Goal: Information Seeking & Learning: Learn about a topic

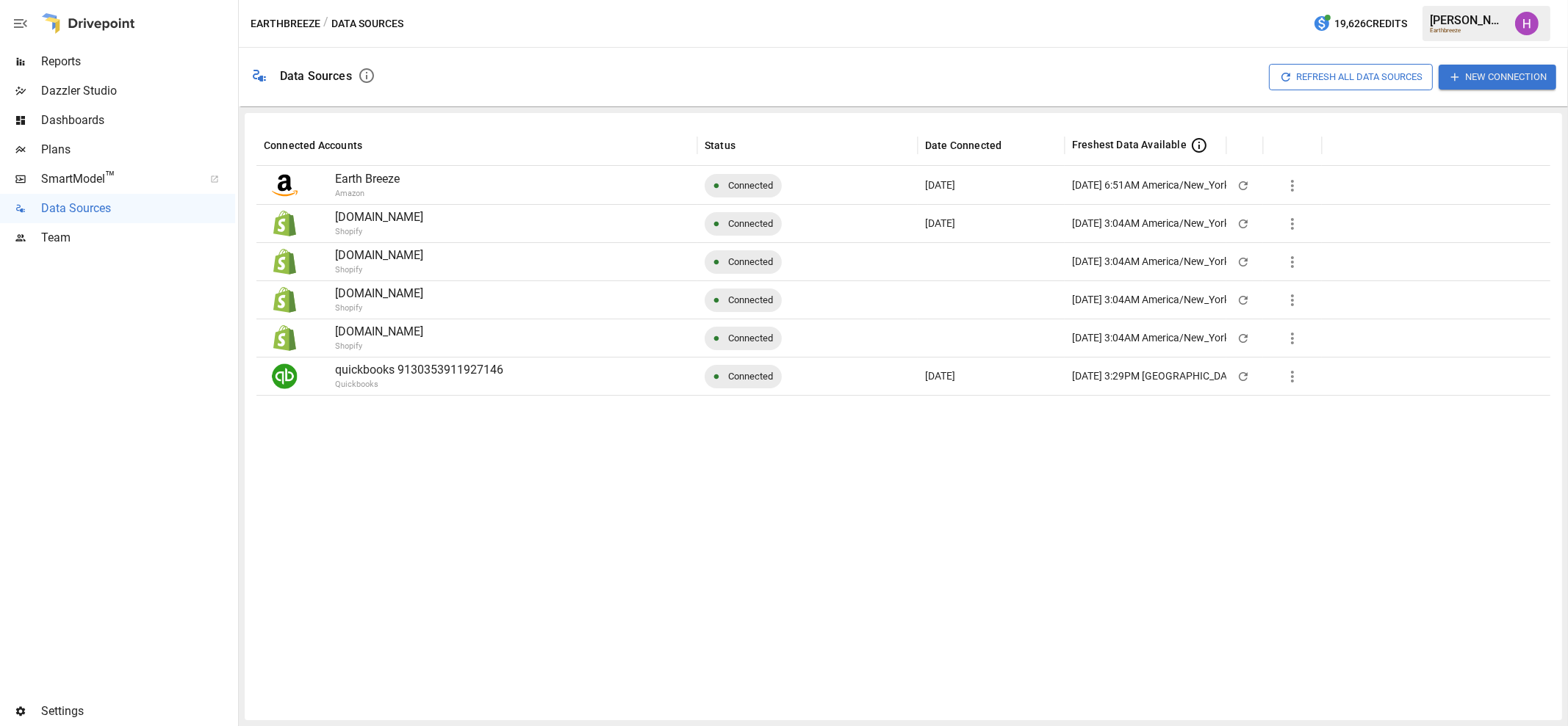
click at [65, 61] on span "Reports" at bounding box center [138, 62] width 194 height 17
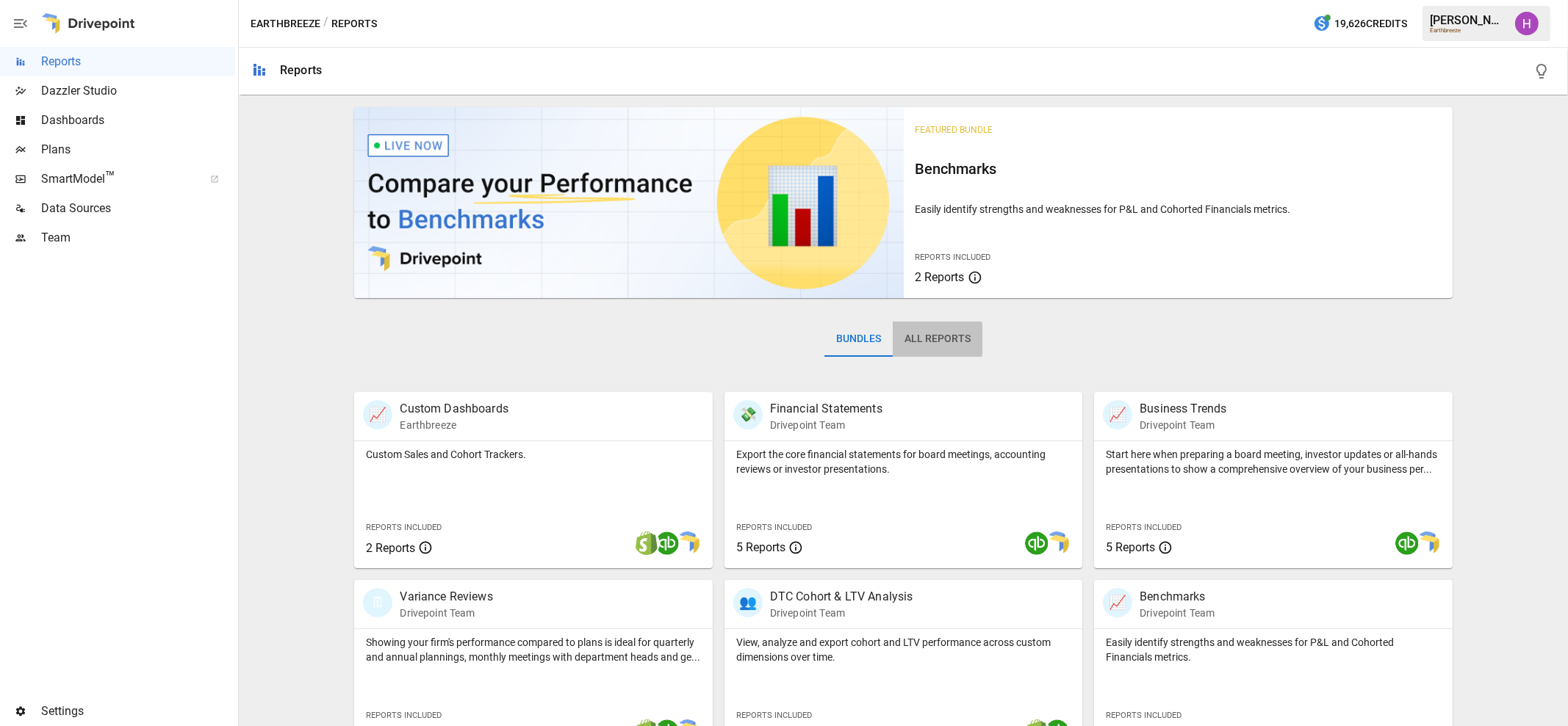
click at [924, 339] on button "All Reports" at bounding box center [937, 339] width 90 height 35
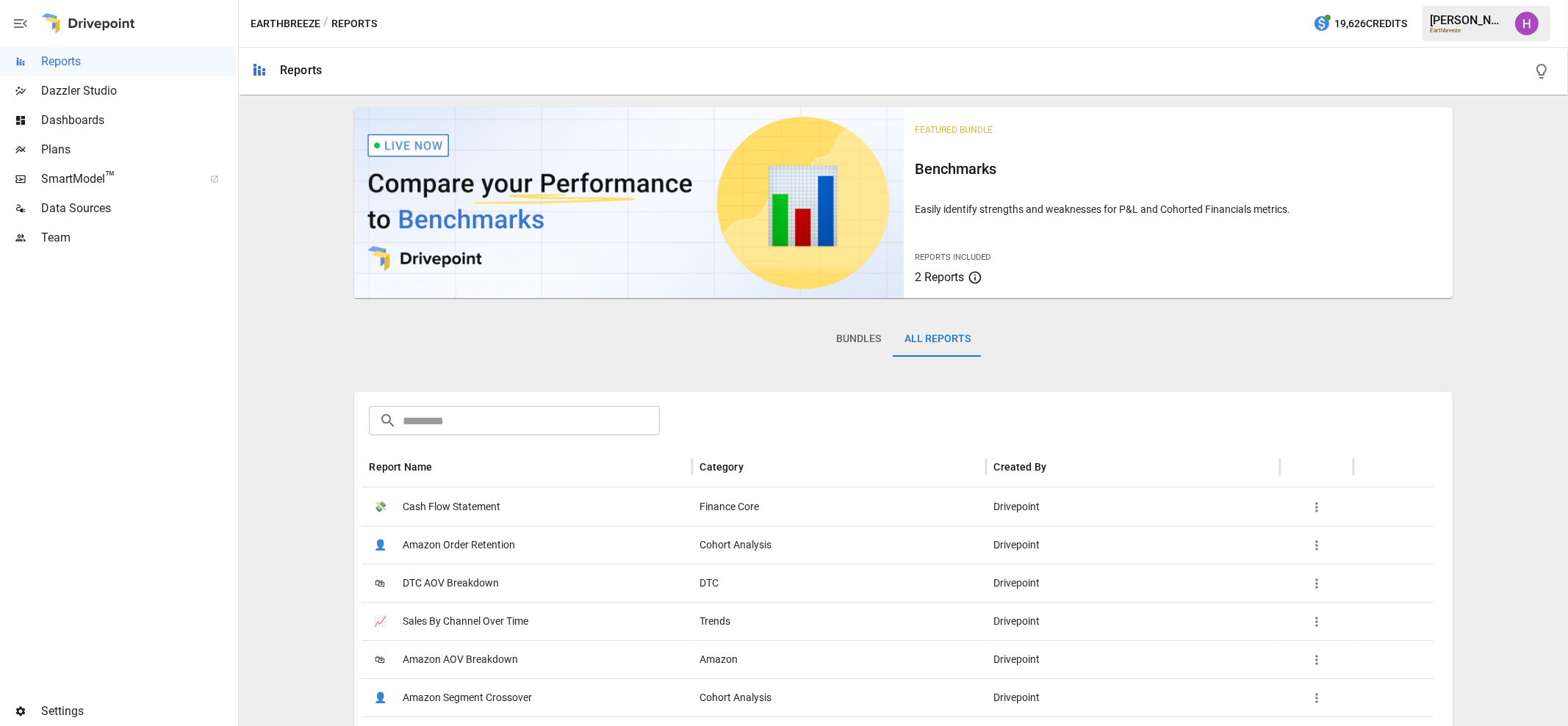
click at [638, 415] on input "text" at bounding box center [531, 420] width 256 height 29
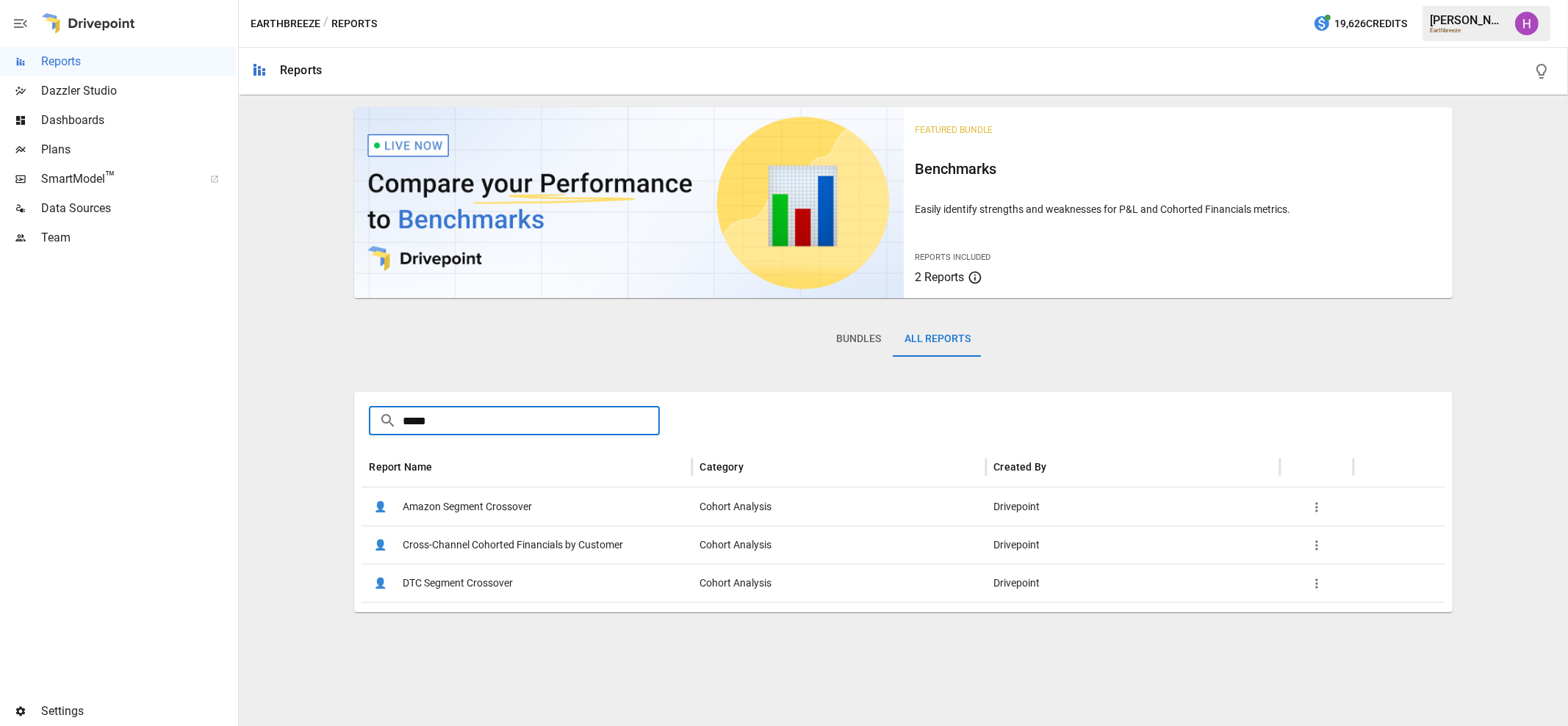
type input "*****"
click at [465, 582] on span "DTC Segment Crossover" at bounding box center [458, 583] width 110 height 37
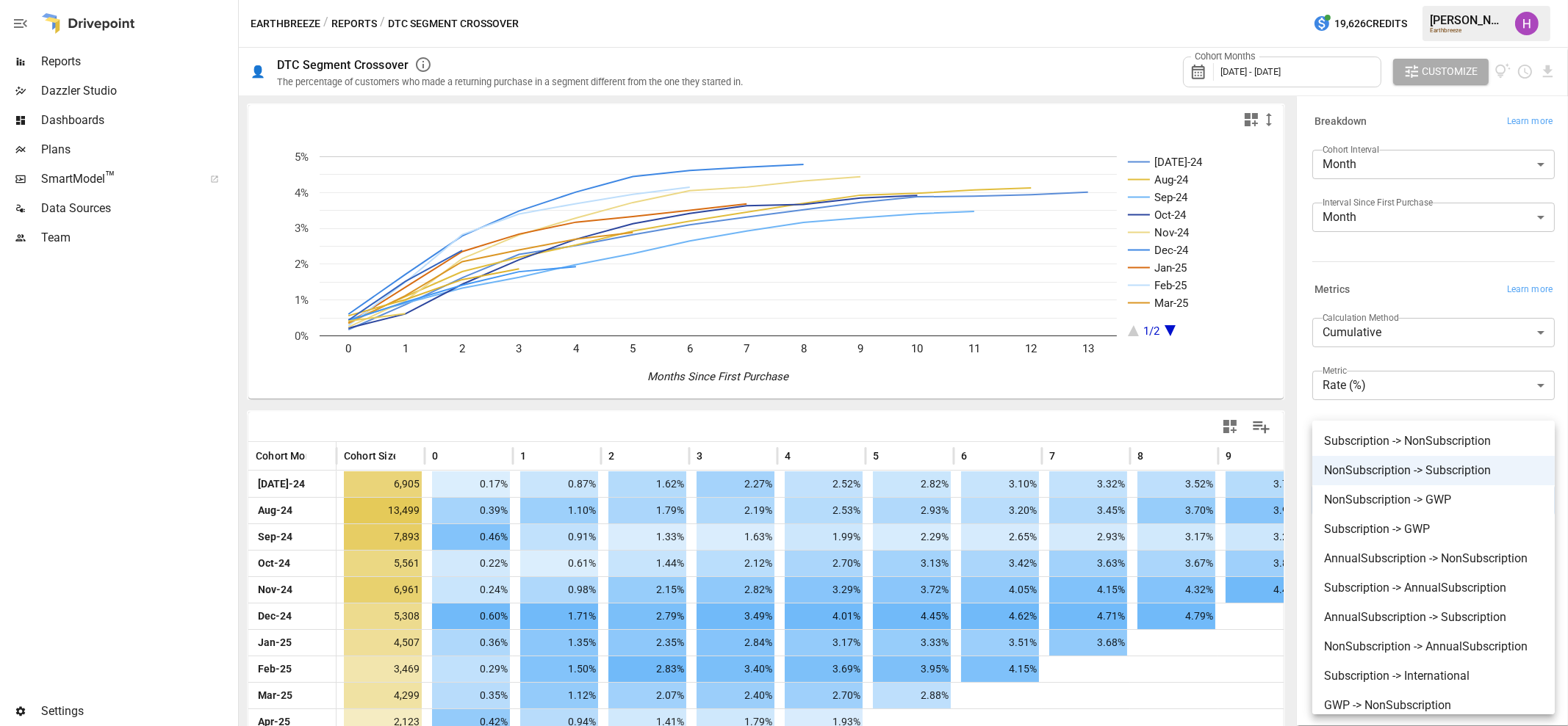
click at [1497, 0] on body "Reports Dazzler Studio Dashboards Plans SmartModel ™ Data Sources Team Settings…" at bounding box center [784, 0] width 1568 height 0
click at [1436, 529] on span "Subscription -> GWP" at bounding box center [1434, 529] width 219 height 17
type input "**********"
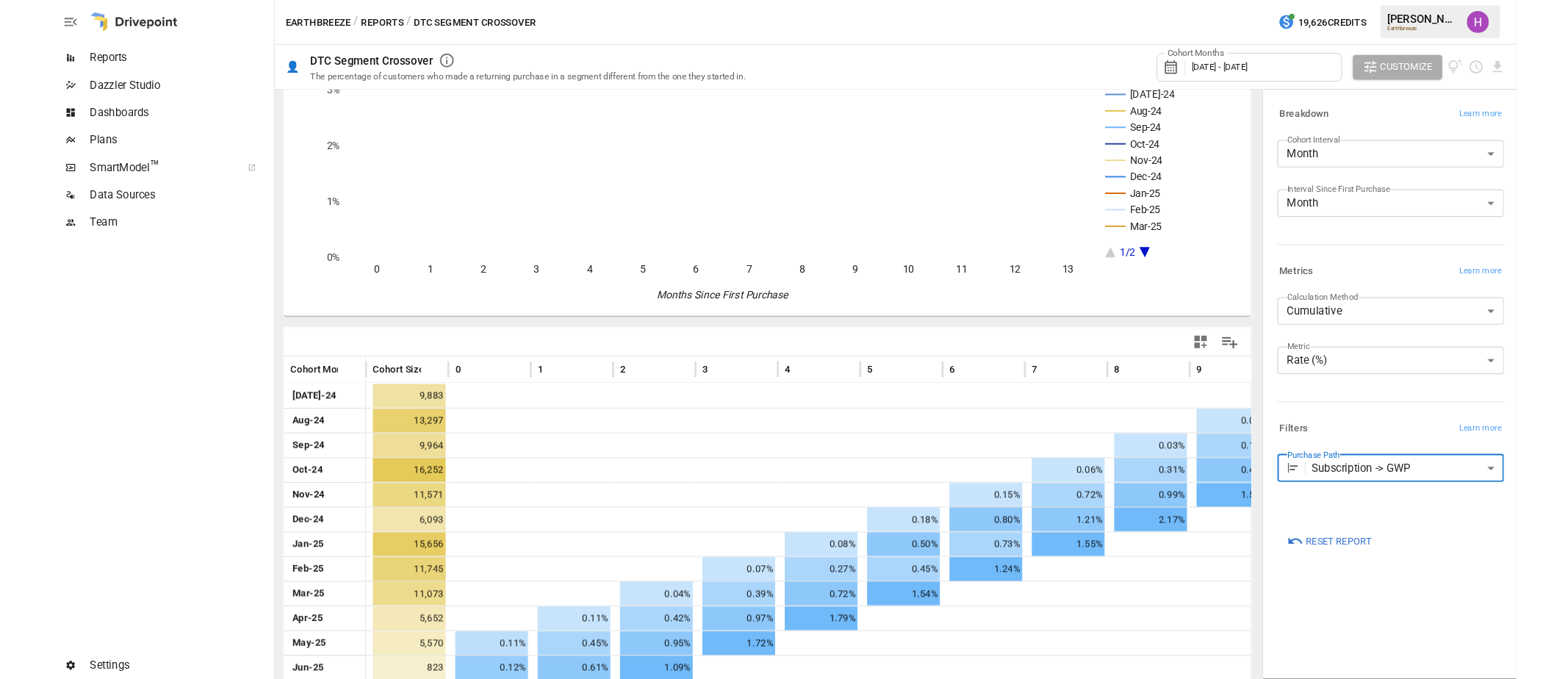
scroll to position [110, 0]
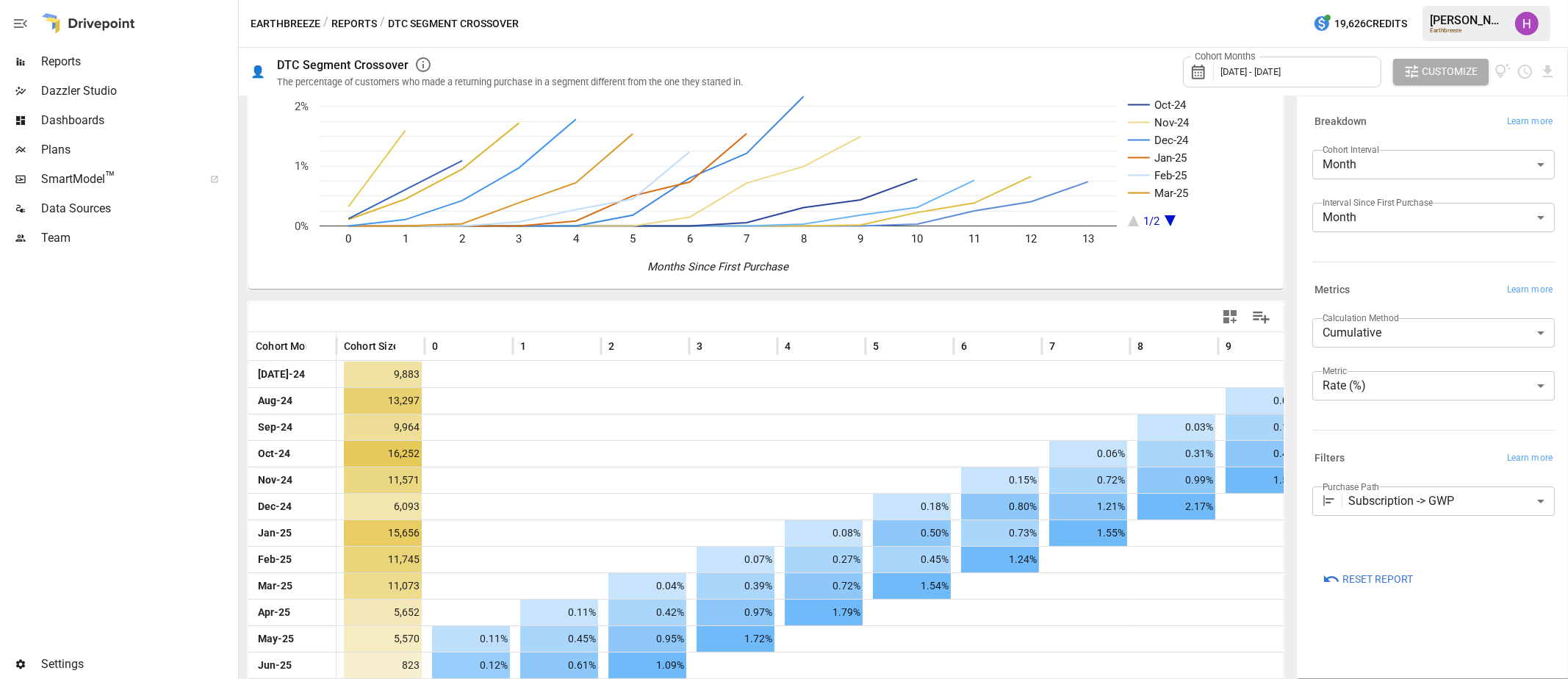
click at [169, 391] on div at bounding box center [117, 451] width 236 height 397
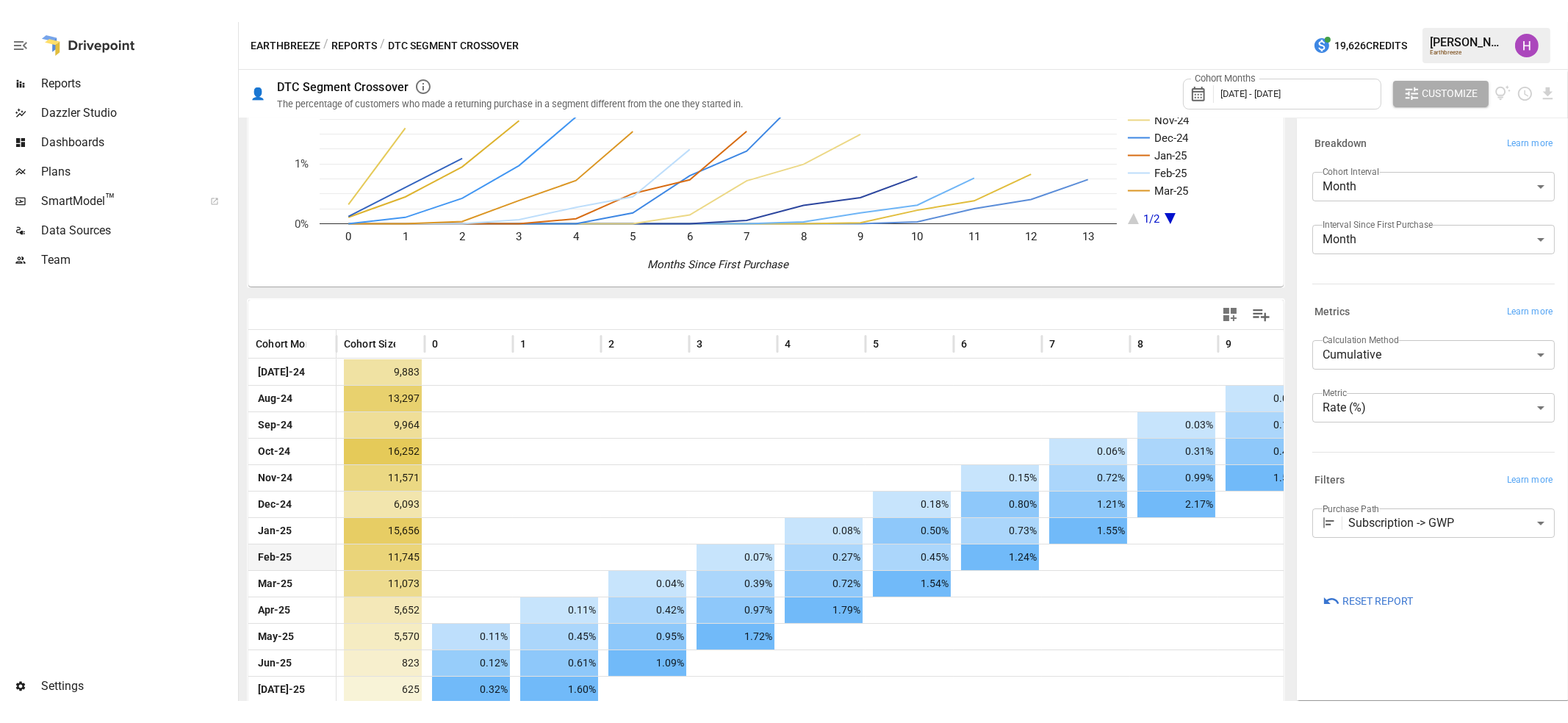
scroll to position [157, 0]
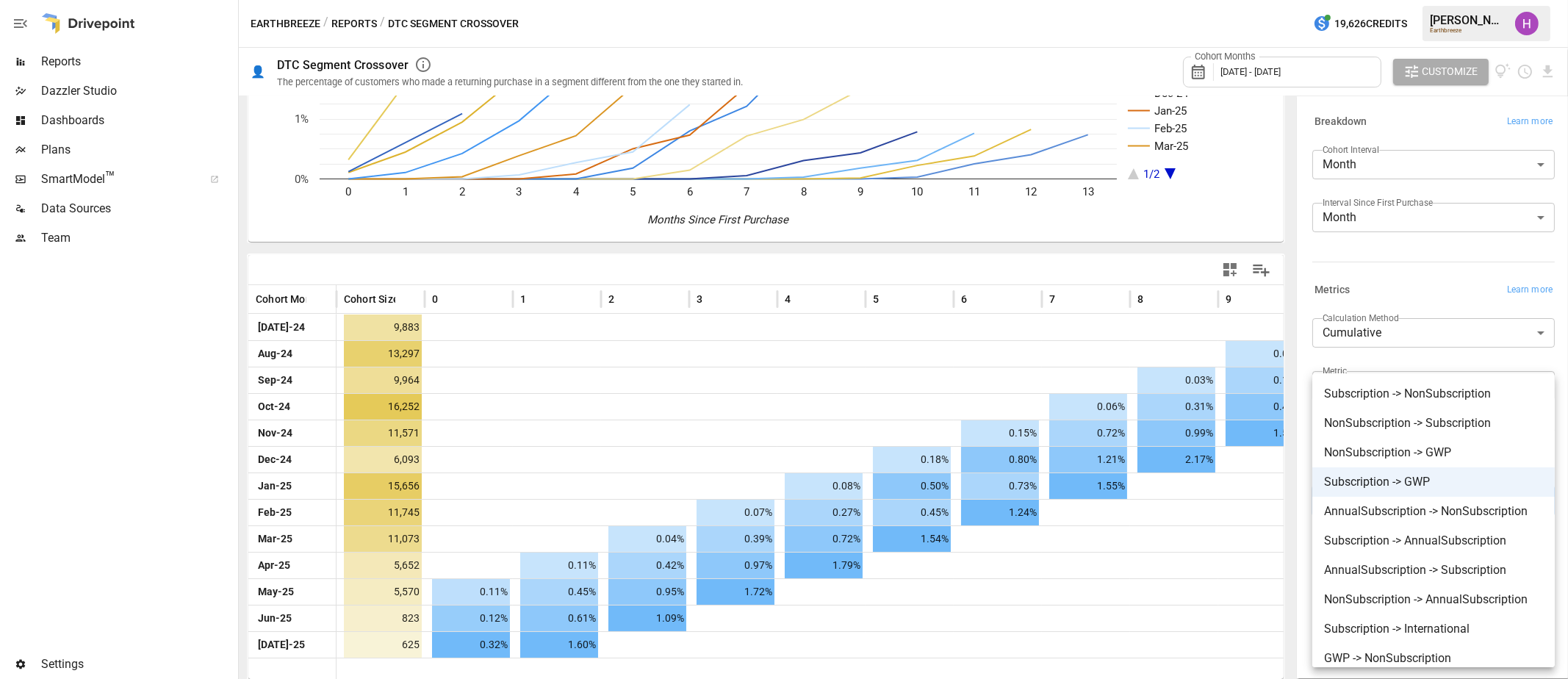
click at [1473, 0] on body "Reports Dazzler Studio Dashboards Plans SmartModel ™ Data Sources Team Settings…" at bounding box center [784, 0] width 1568 height 0
click at [1404, 481] on span "Subscription -> GWP" at bounding box center [1434, 482] width 219 height 17
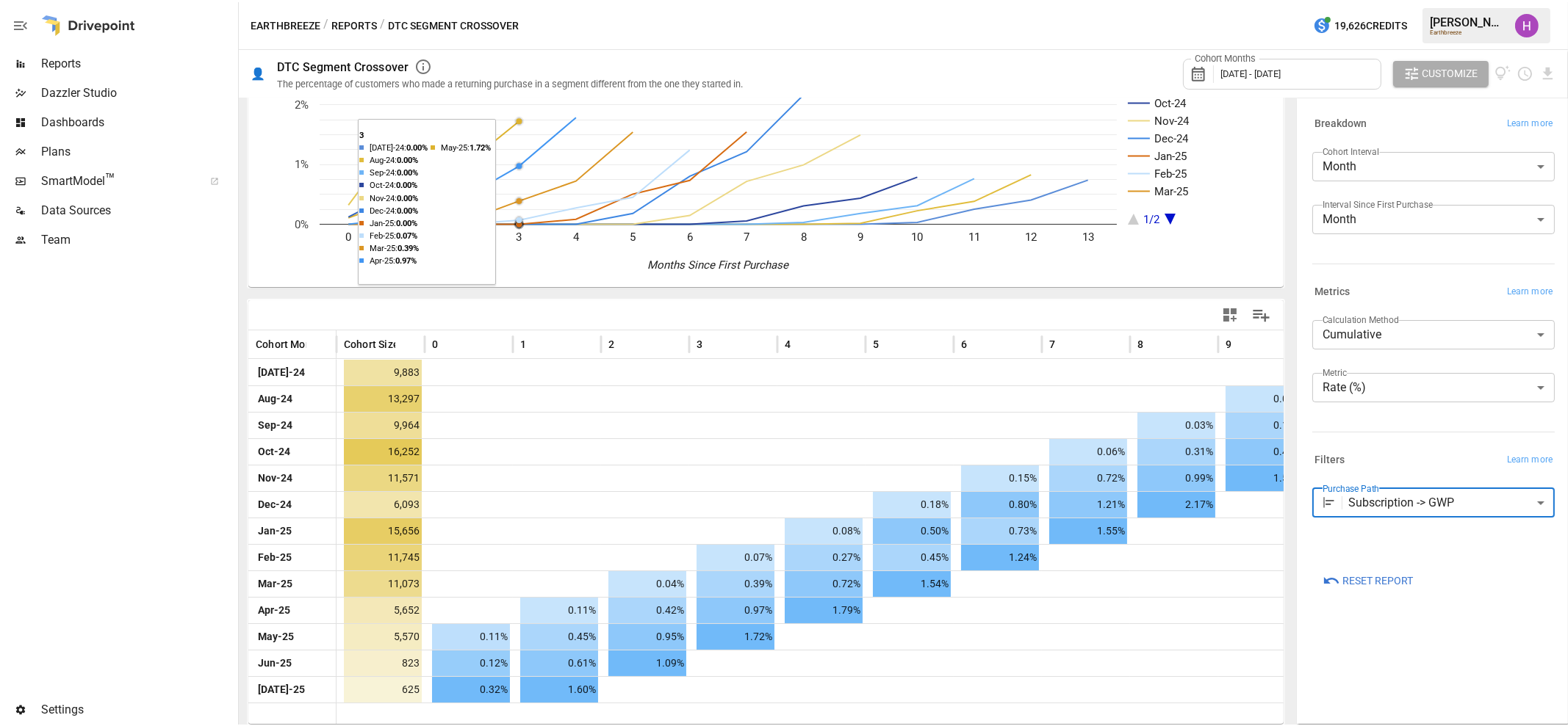
scroll to position [110, 0]
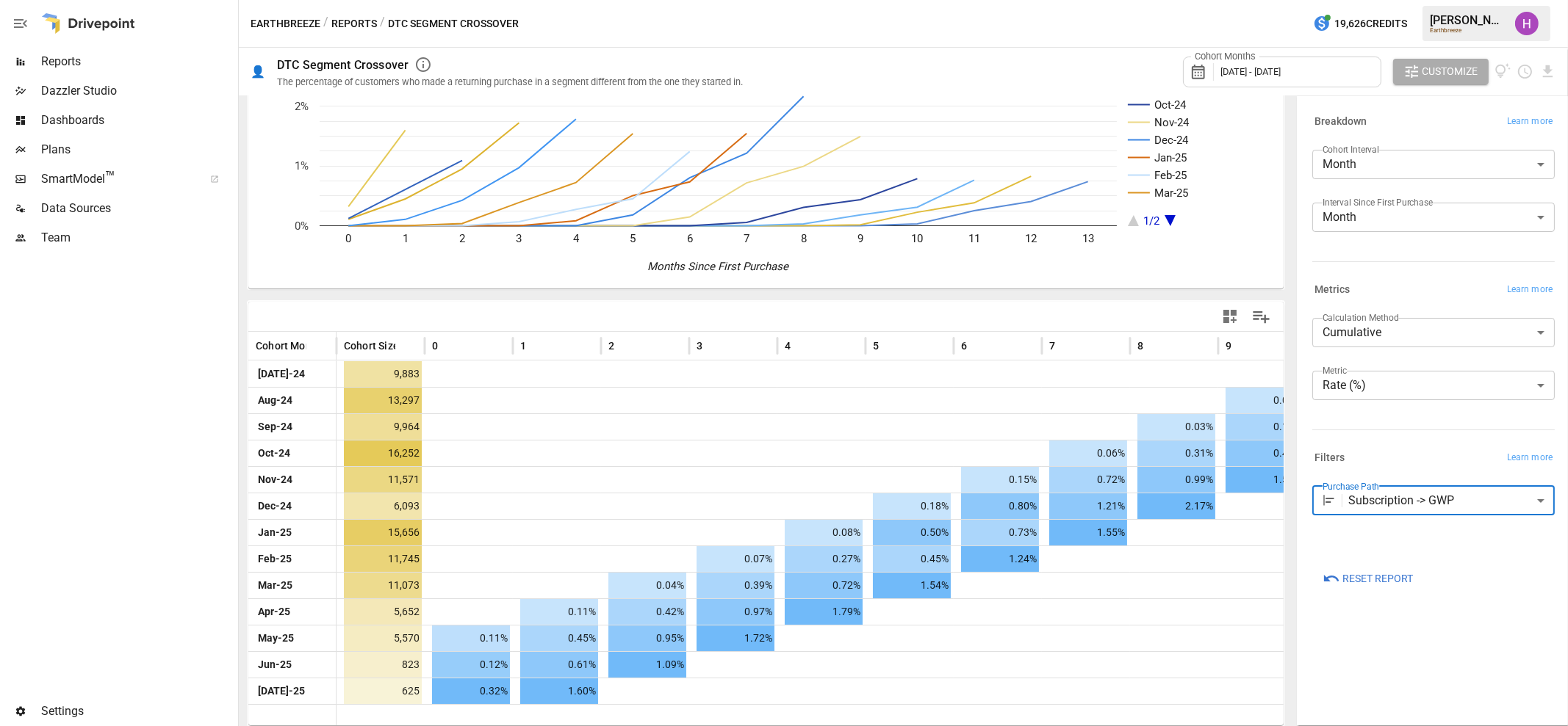
click at [183, 425] on div at bounding box center [117, 475] width 236 height 445
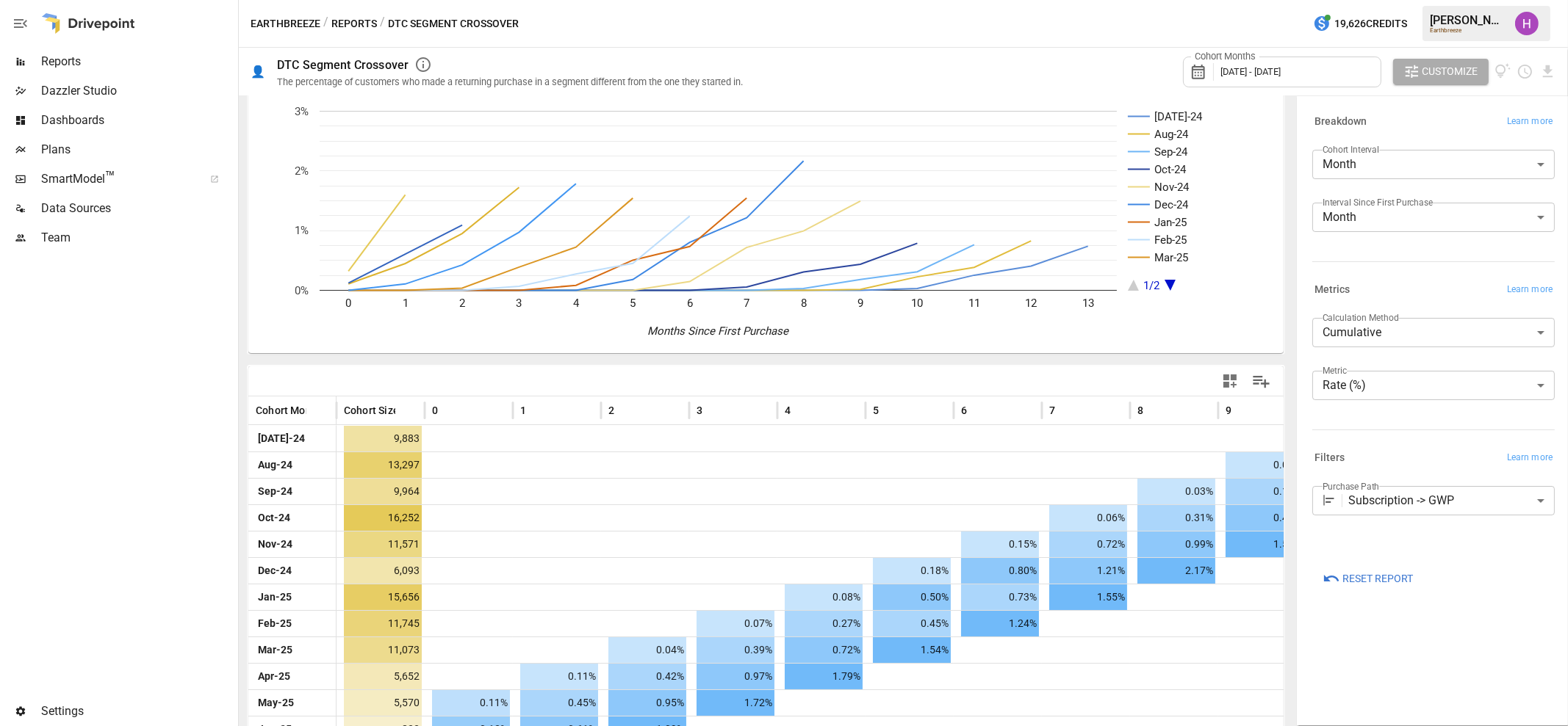
scroll to position [0, 0]
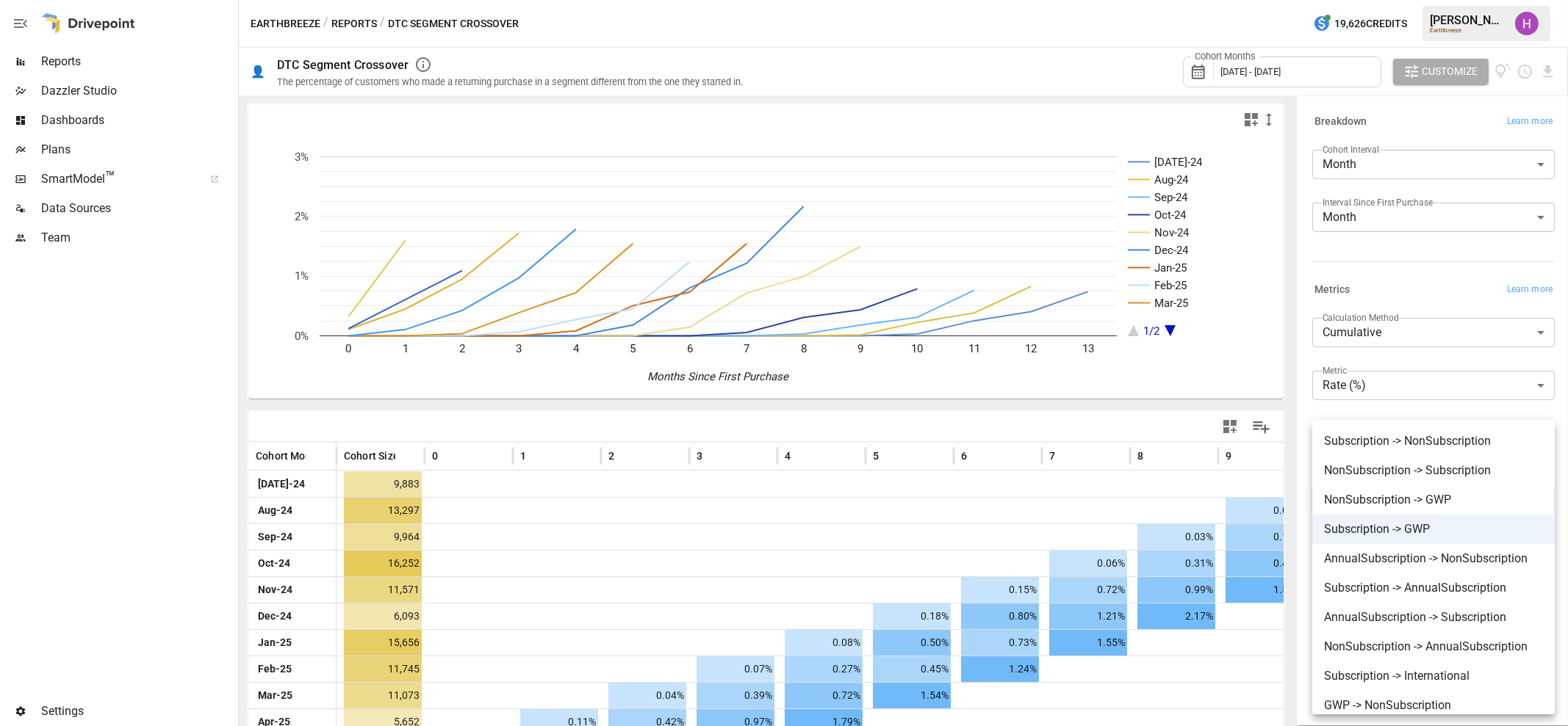
click at [1424, 0] on body "Reports Dazzler Studio Dashboards Plans SmartModel ™ Data Sources Team Settings…" at bounding box center [784, 0] width 1568 height 0
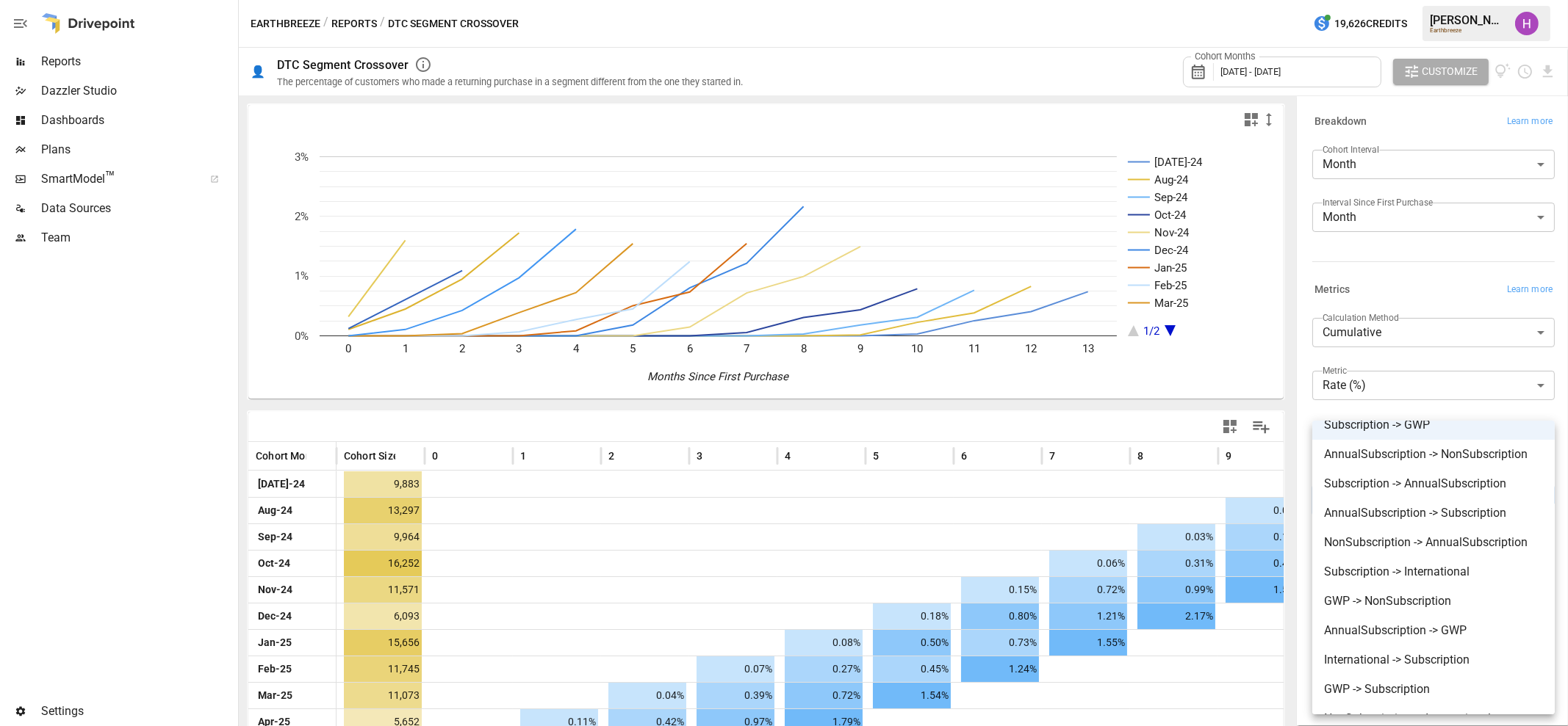
scroll to position [246, 0]
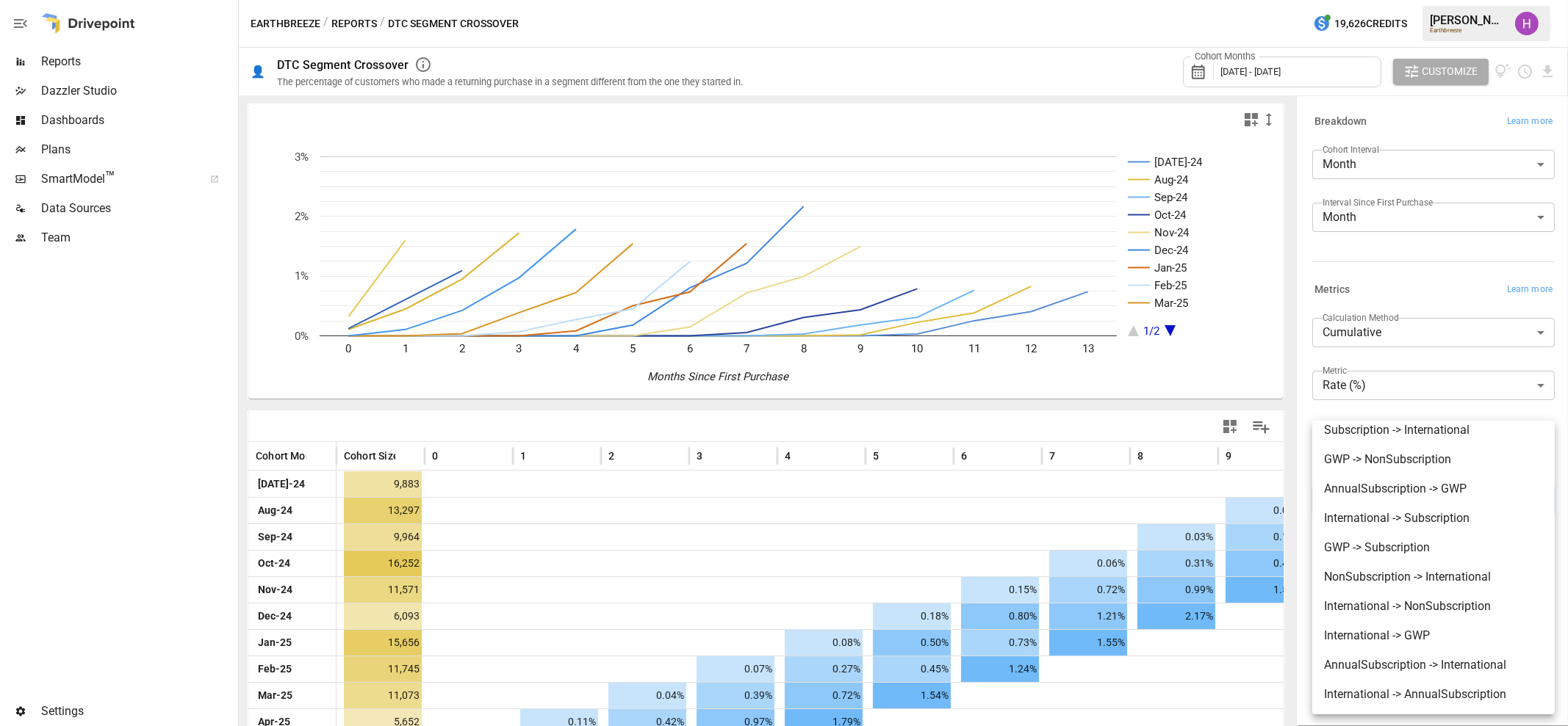
click at [930, 10] on div at bounding box center [784, 363] width 1568 height 726
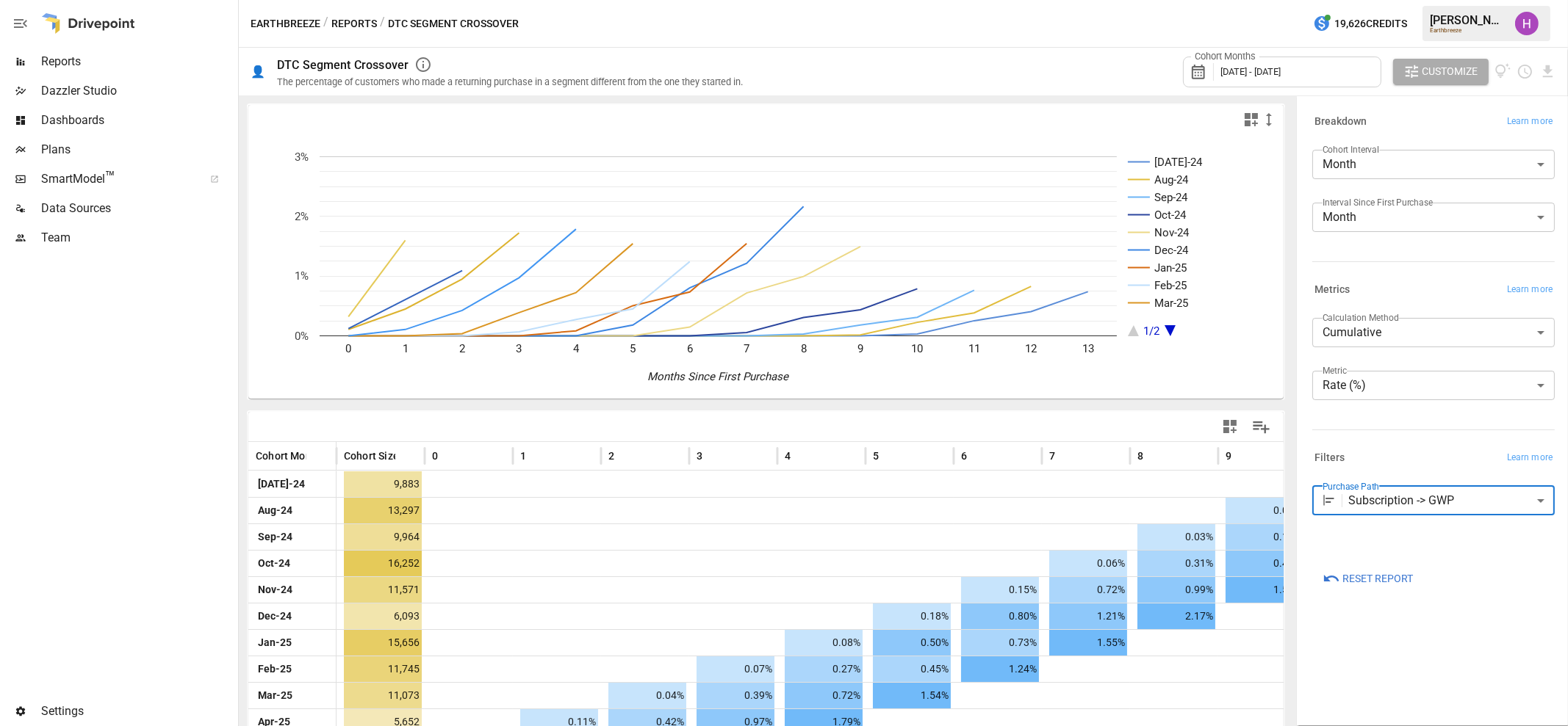
click at [63, 53] on span "Reports" at bounding box center [138, 62] width 194 height 17
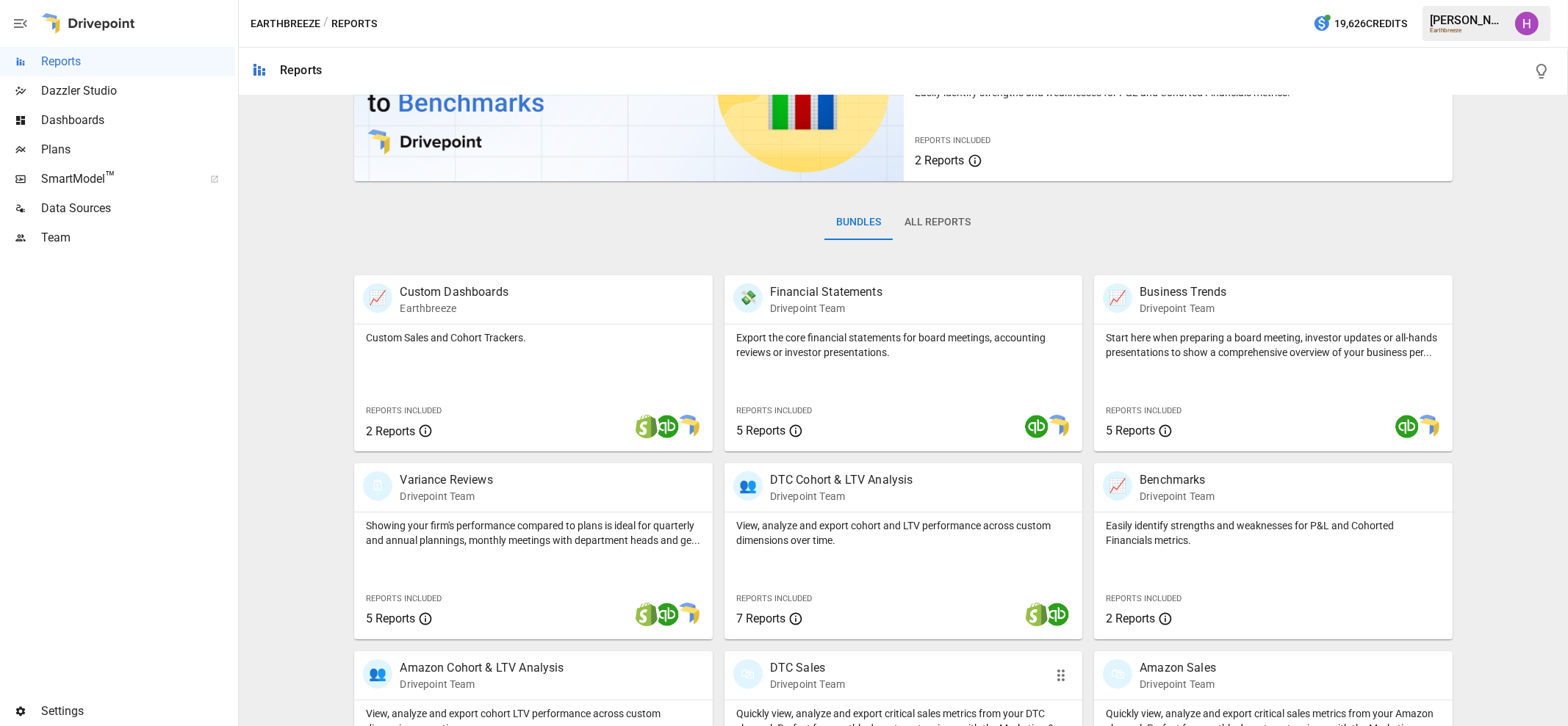
scroll to position [224, 0]
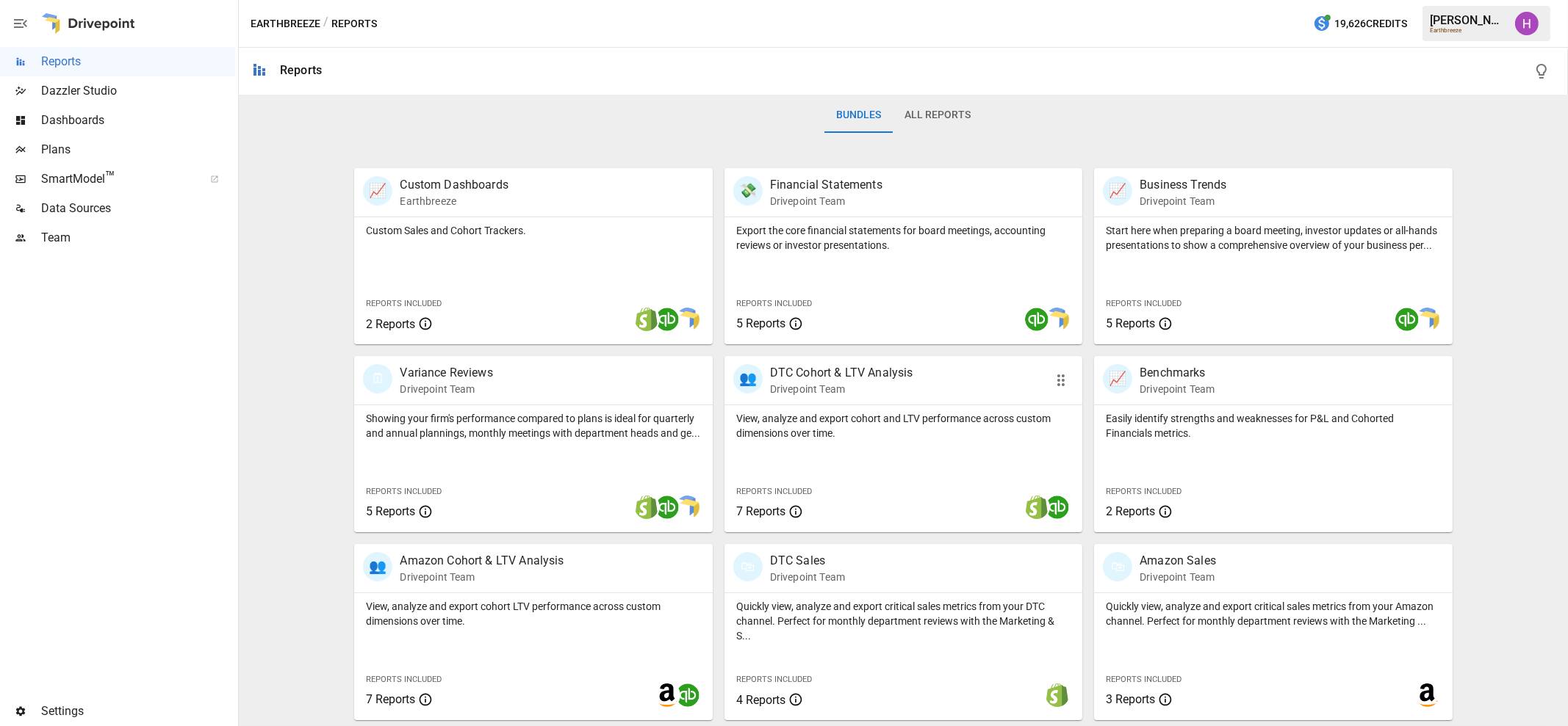
click at [829, 376] on p "DTC Cohort & LTV Analysis" at bounding box center [842, 373] width 144 height 17
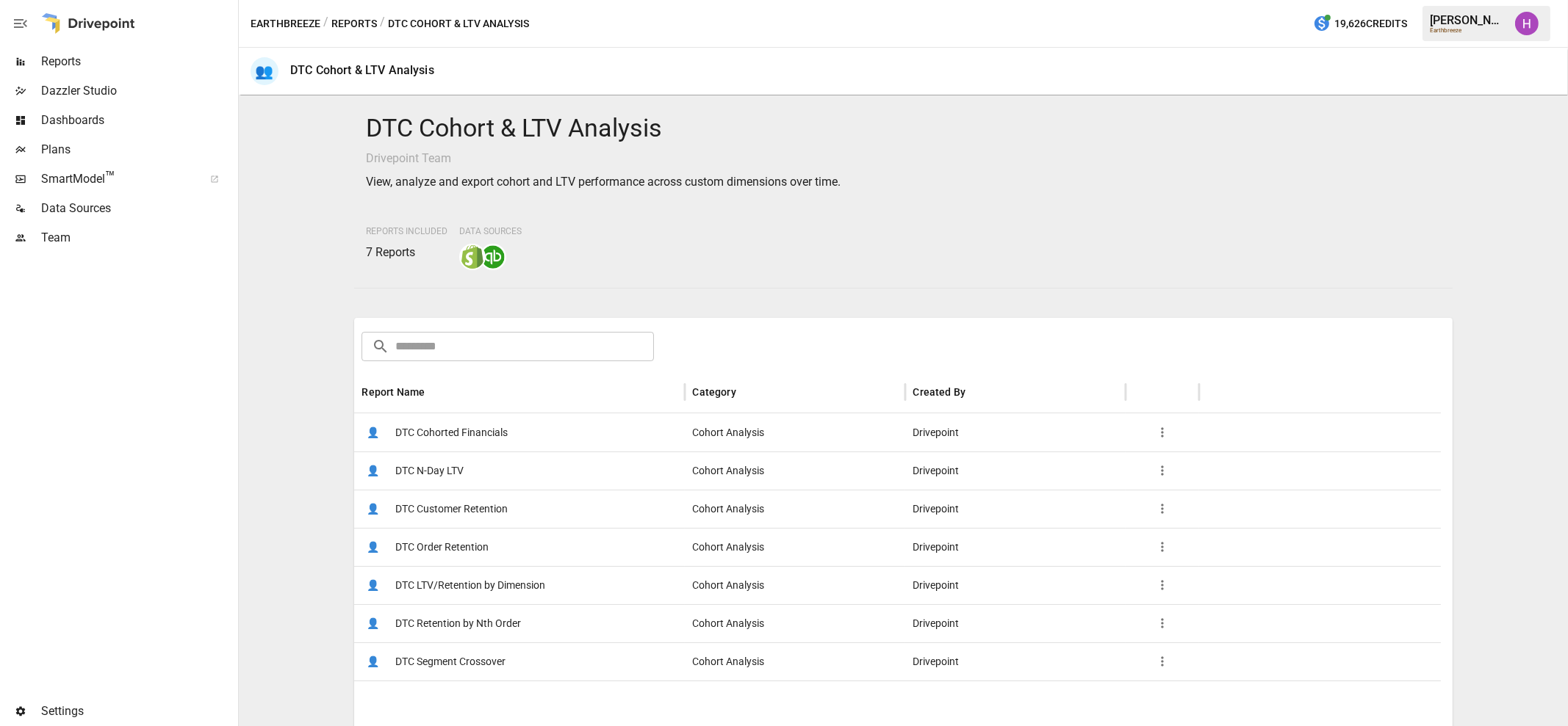
click at [456, 548] on span "DTC Order Retention" at bounding box center [442, 547] width 94 height 37
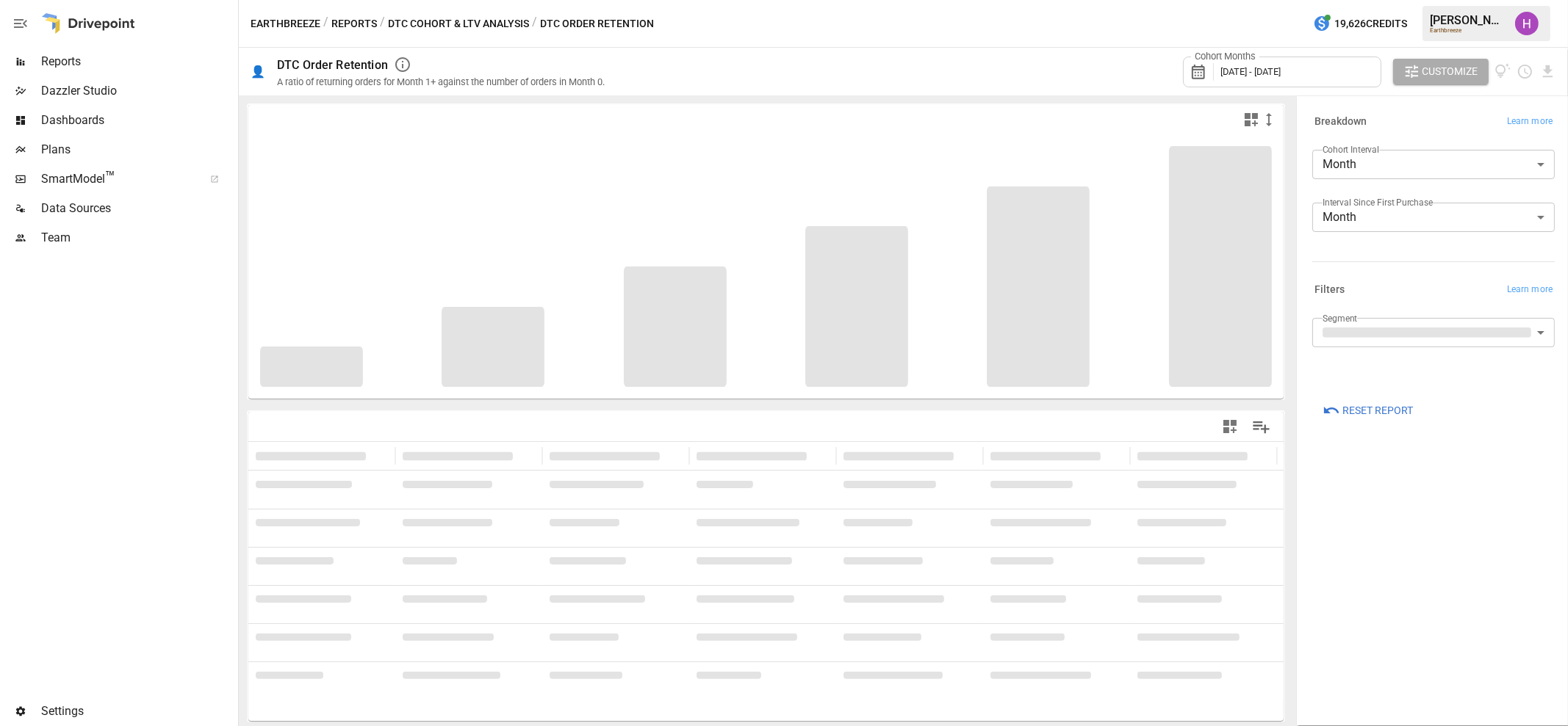
click at [1512, 0] on body "Reports Dazzler Studio Dashboards Plans SmartModel ™ Data Sources Team Settings…" at bounding box center [784, 0] width 1568 height 0
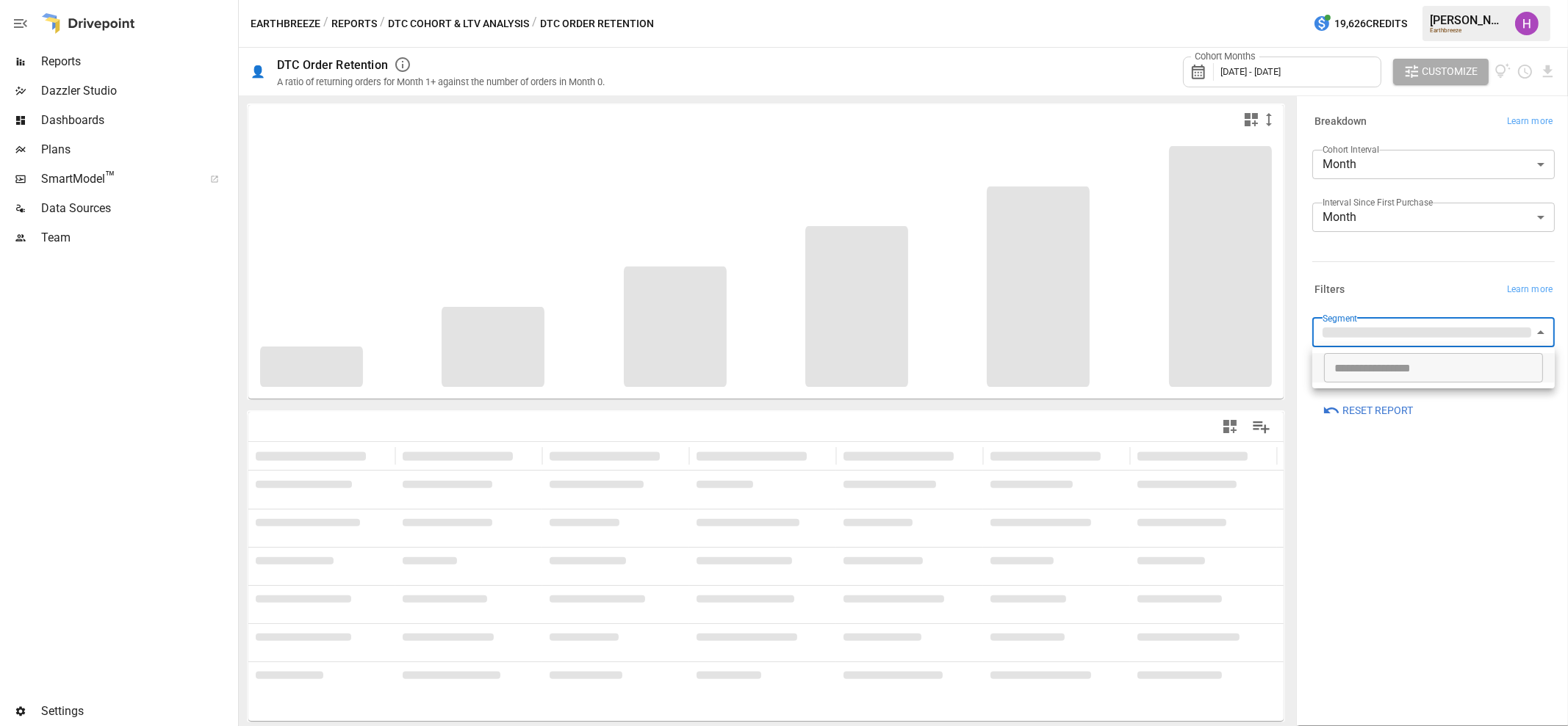
click at [1451, 253] on div at bounding box center [784, 363] width 1568 height 726
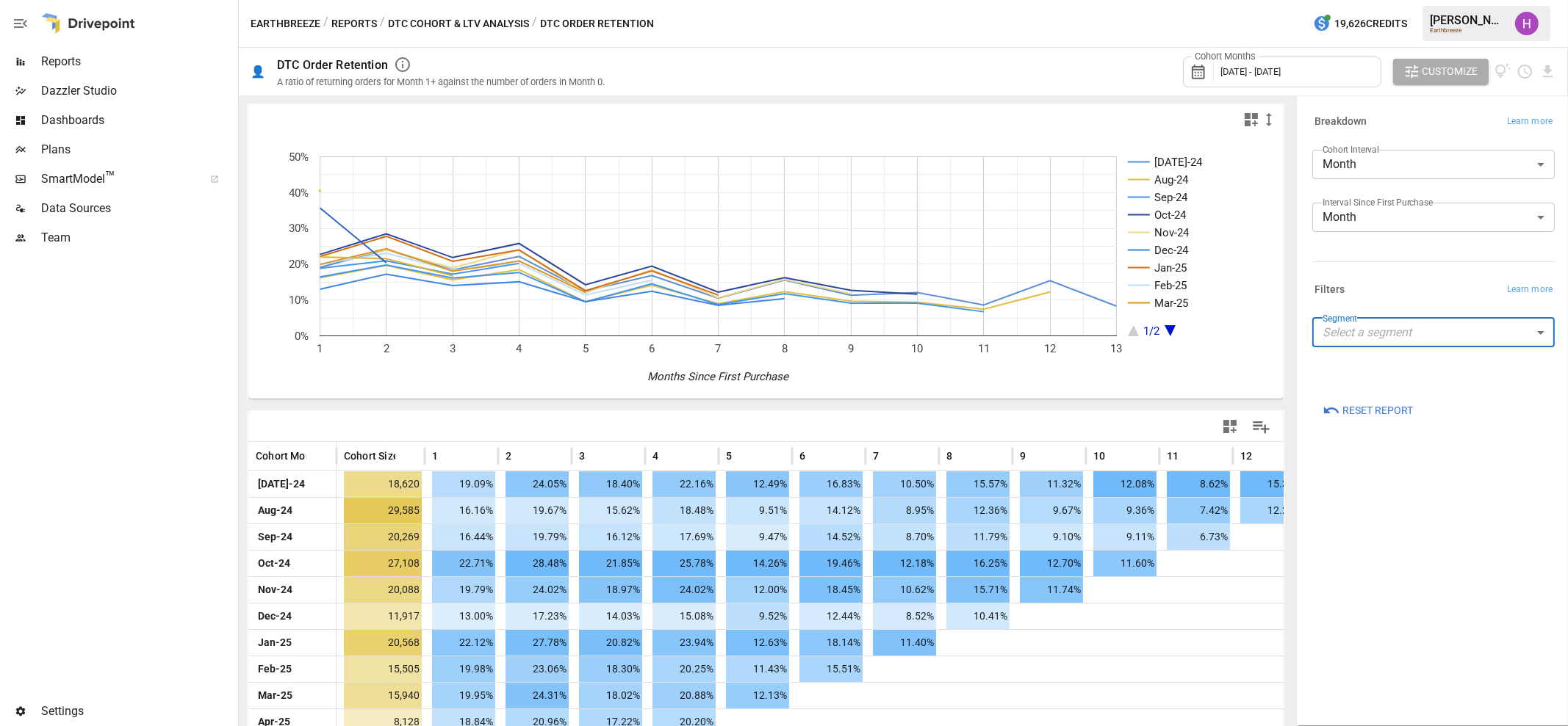
click at [1485, 0] on body "Reports Dazzler Studio Dashboards Plans SmartModel ™ Data Sources Team Settings…" at bounding box center [784, 0] width 1568 height 0
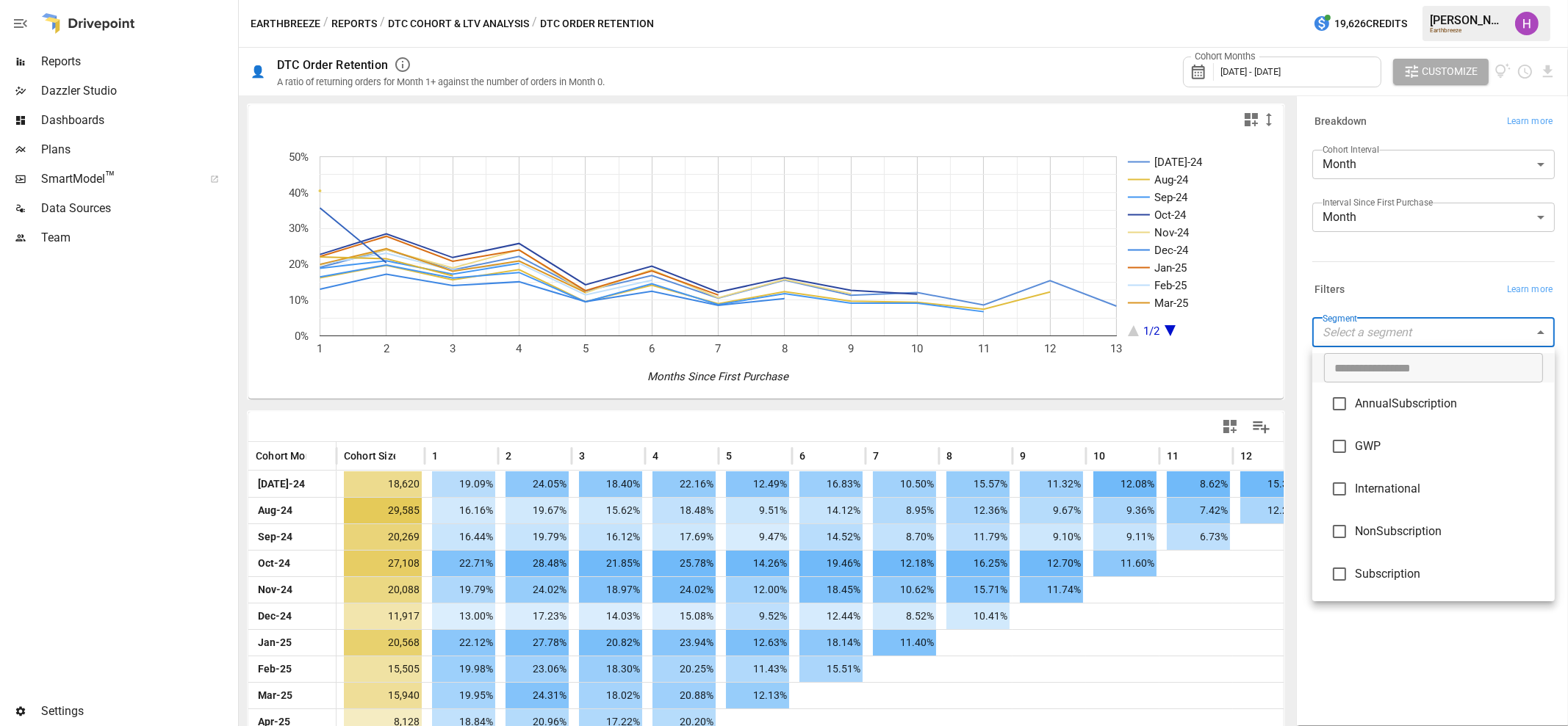
click at [1386, 449] on span "GWP" at bounding box center [1449, 446] width 188 height 17
type input "***"
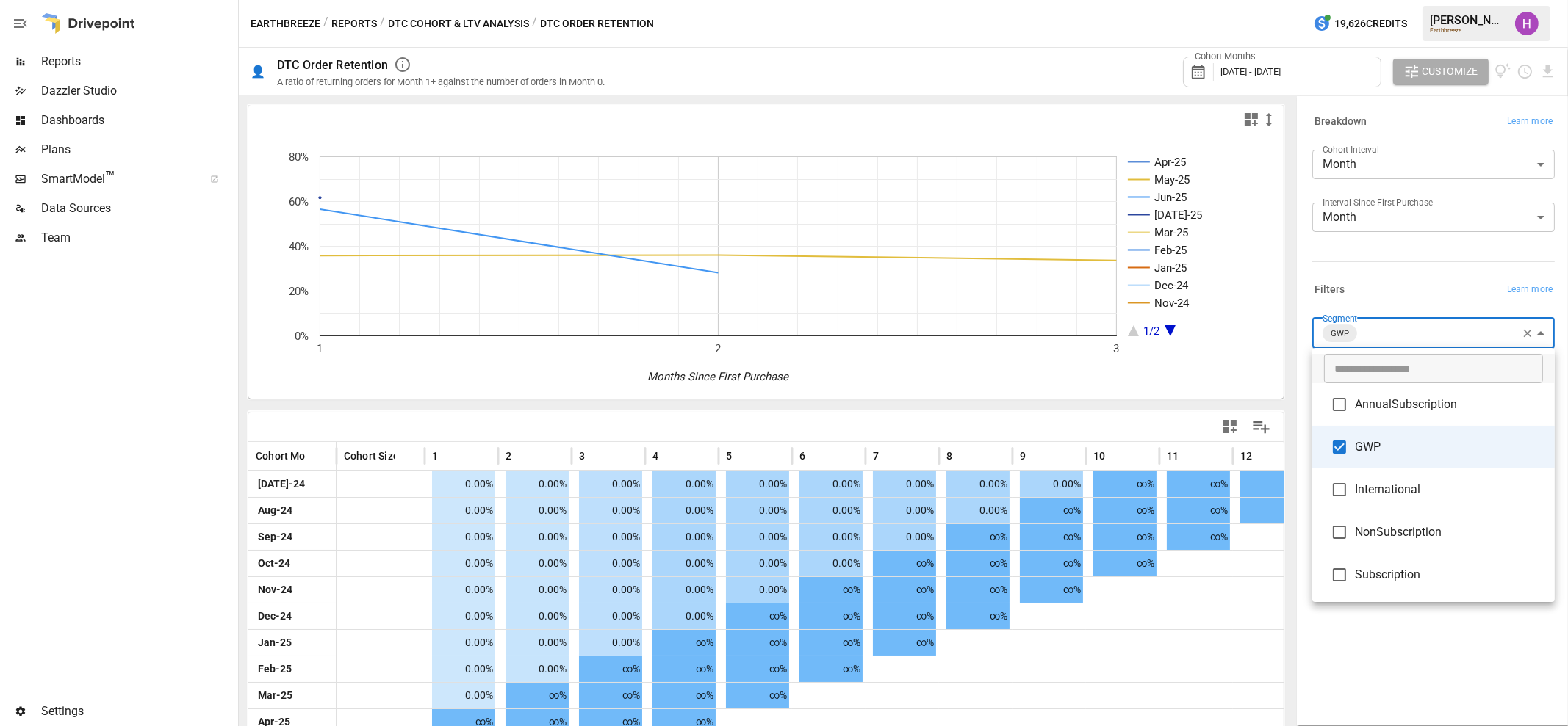
click at [1389, 659] on div at bounding box center [784, 363] width 1568 height 726
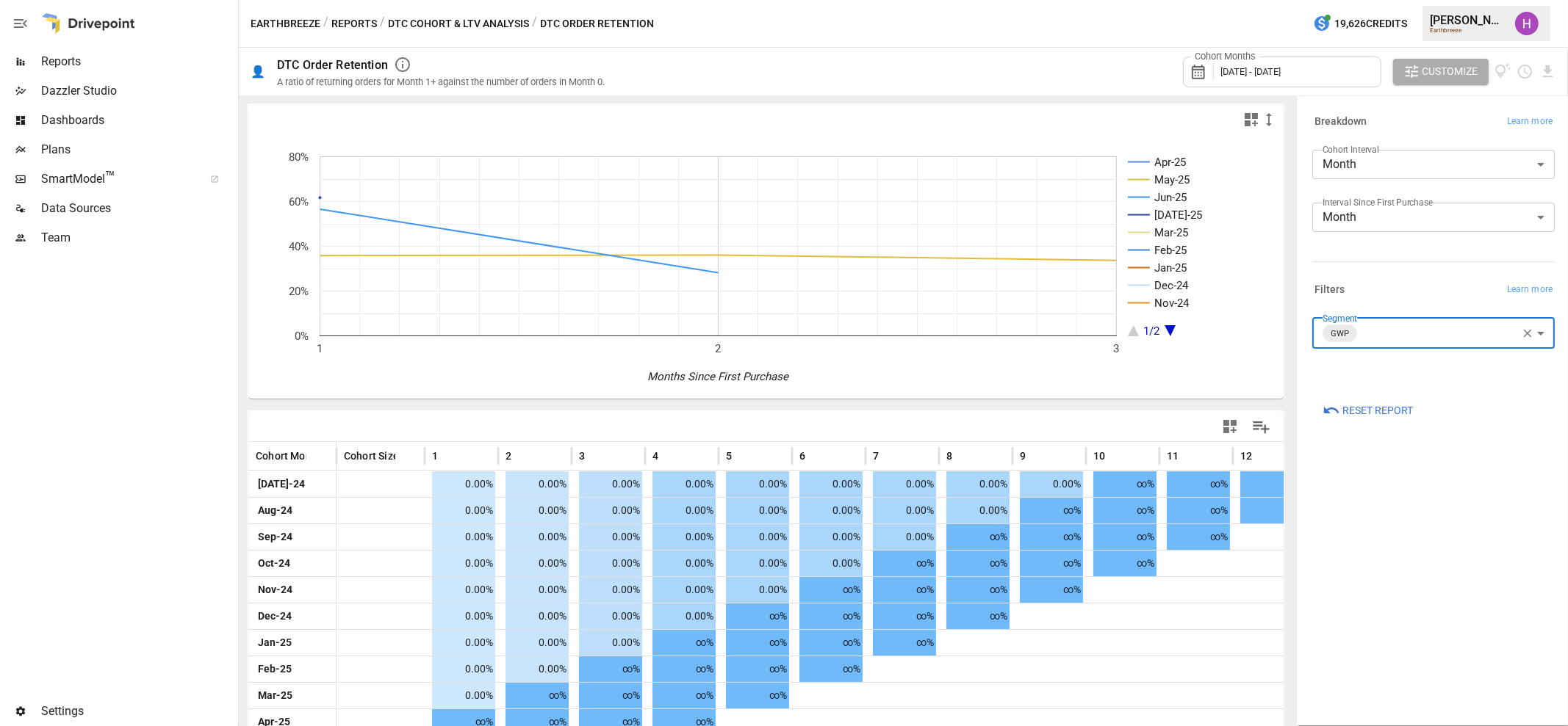
click at [1447, 0] on body "Reports Dazzler Studio Dashboards Plans SmartModel ™ Data Sources Team Settings…" at bounding box center [784, 0] width 1568 height 0
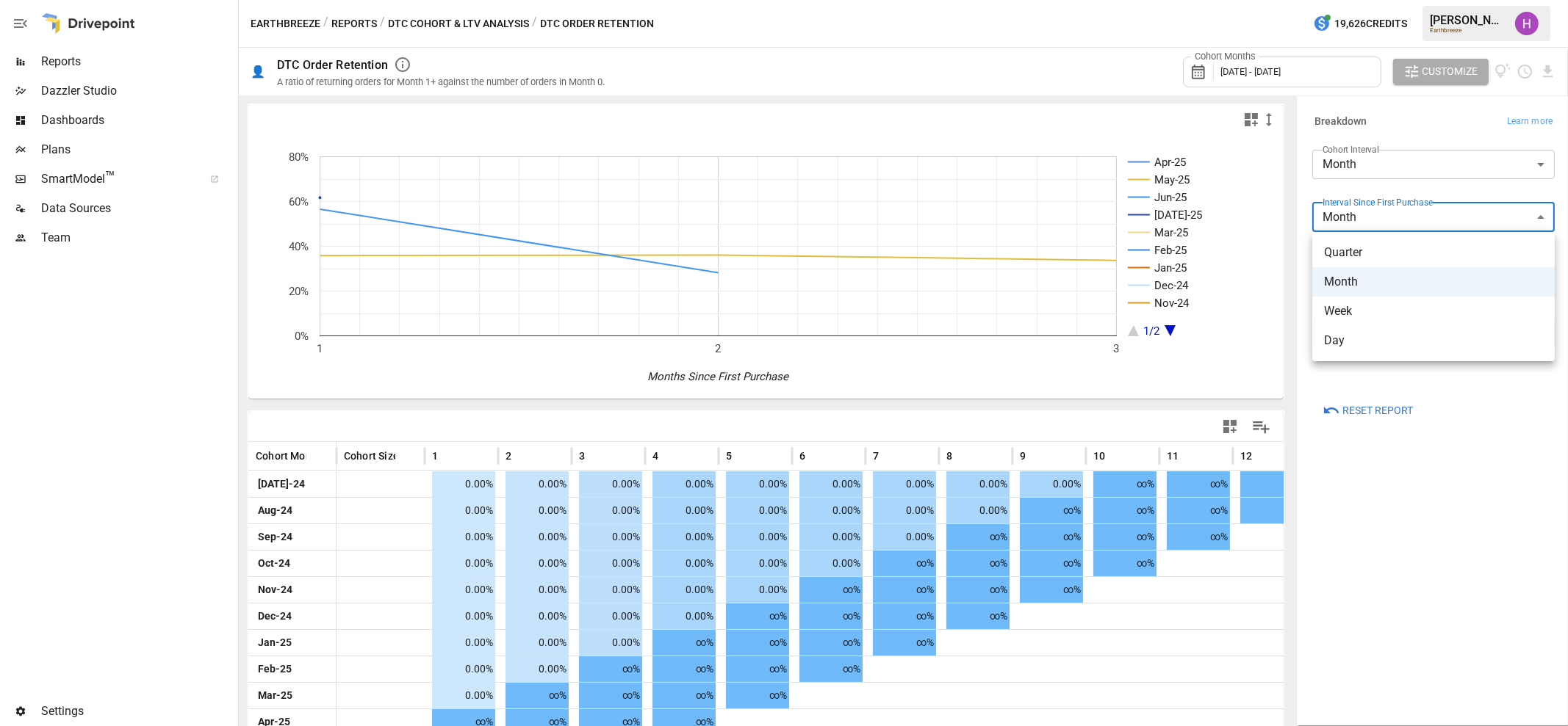
click at [1385, 312] on span "Week" at bounding box center [1434, 311] width 219 height 17
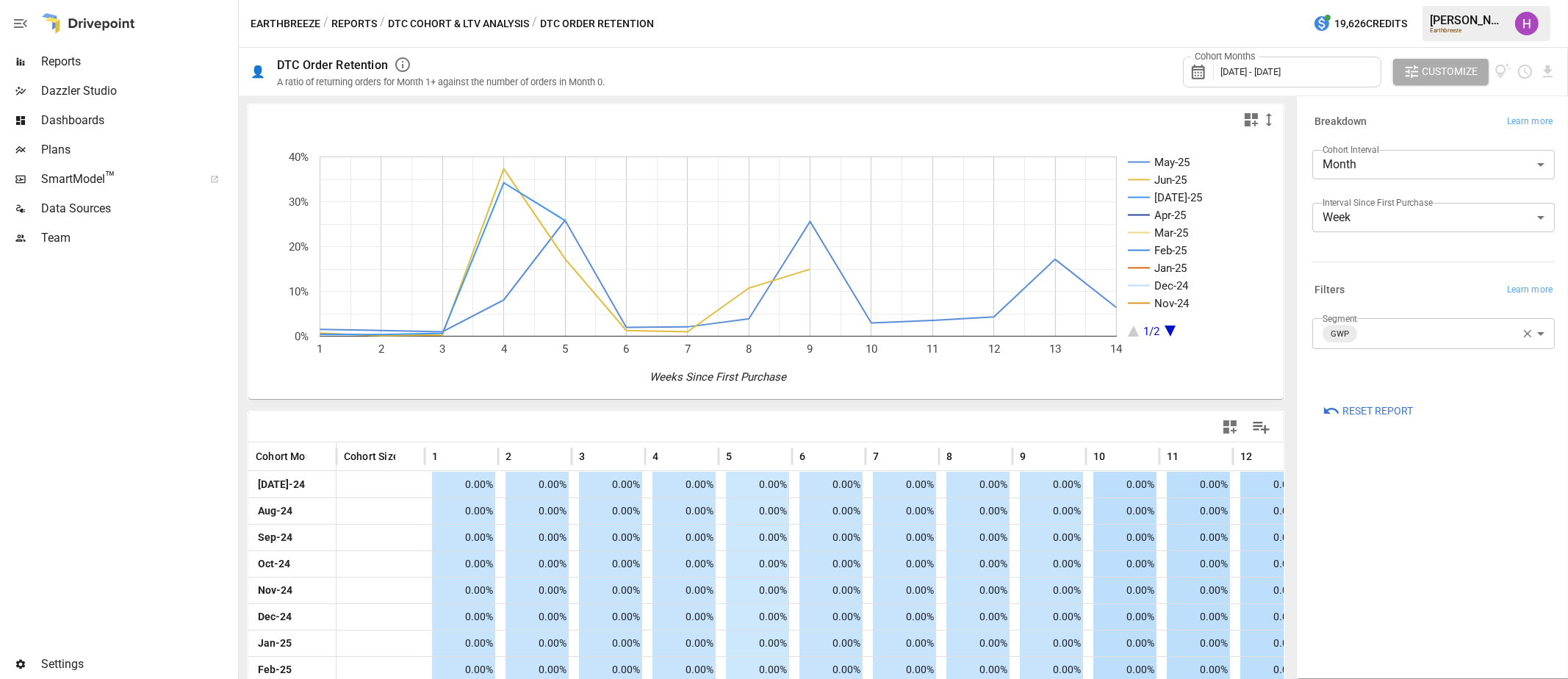
click at [128, 325] on div at bounding box center [117, 451] width 236 height 397
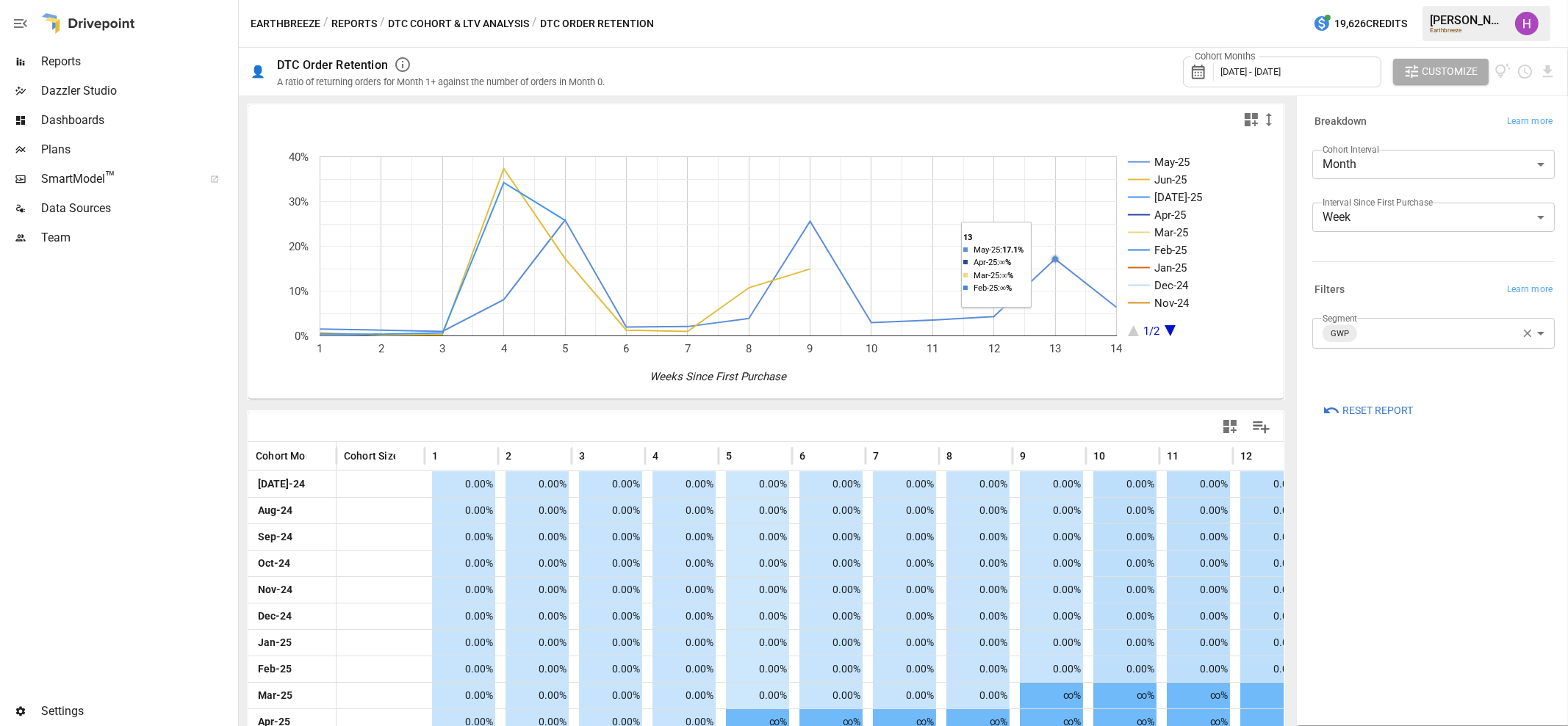
click at [90, 494] on div at bounding box center [117, 475] width 236 height 445
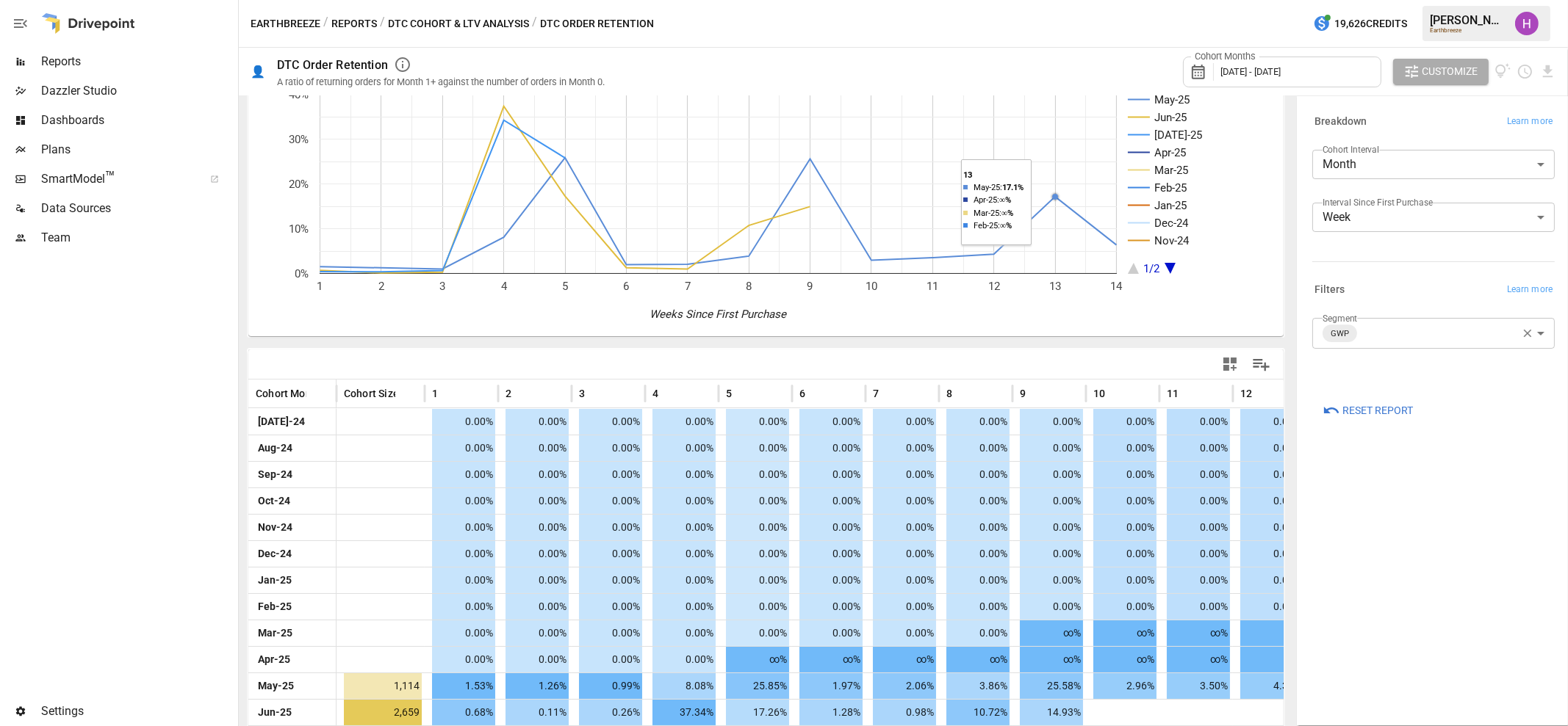
scroll to position [110, 0]
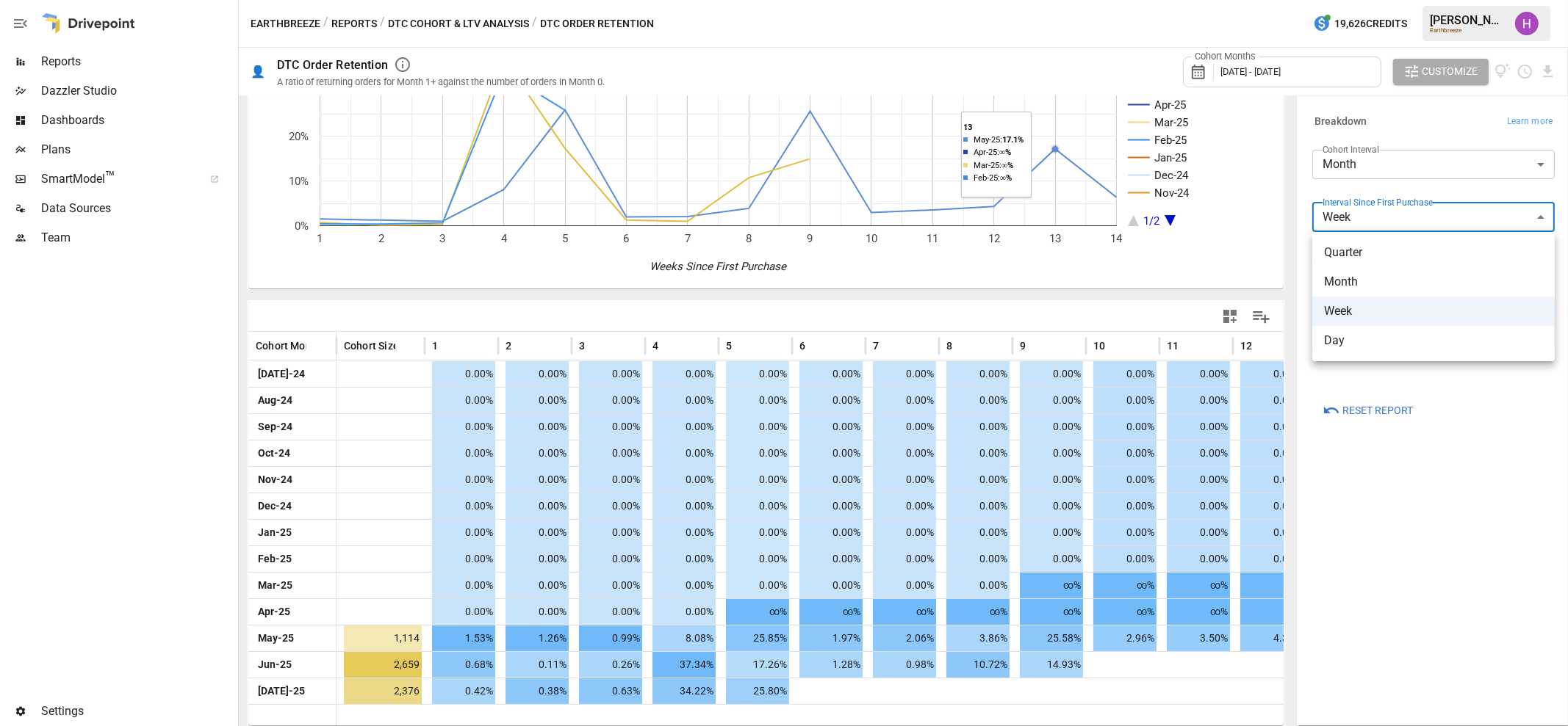
click at [1412, 0] on body "Reports Dazzler Studio Dashboards Plans SmartModel ™ Data Sources Team Settings…" at bounding box center [784, 0] width 1568 height 0
click at [1388, 285] on span "Month" at bounding box center [1434, 282] width 219 height 17
type input "*****"
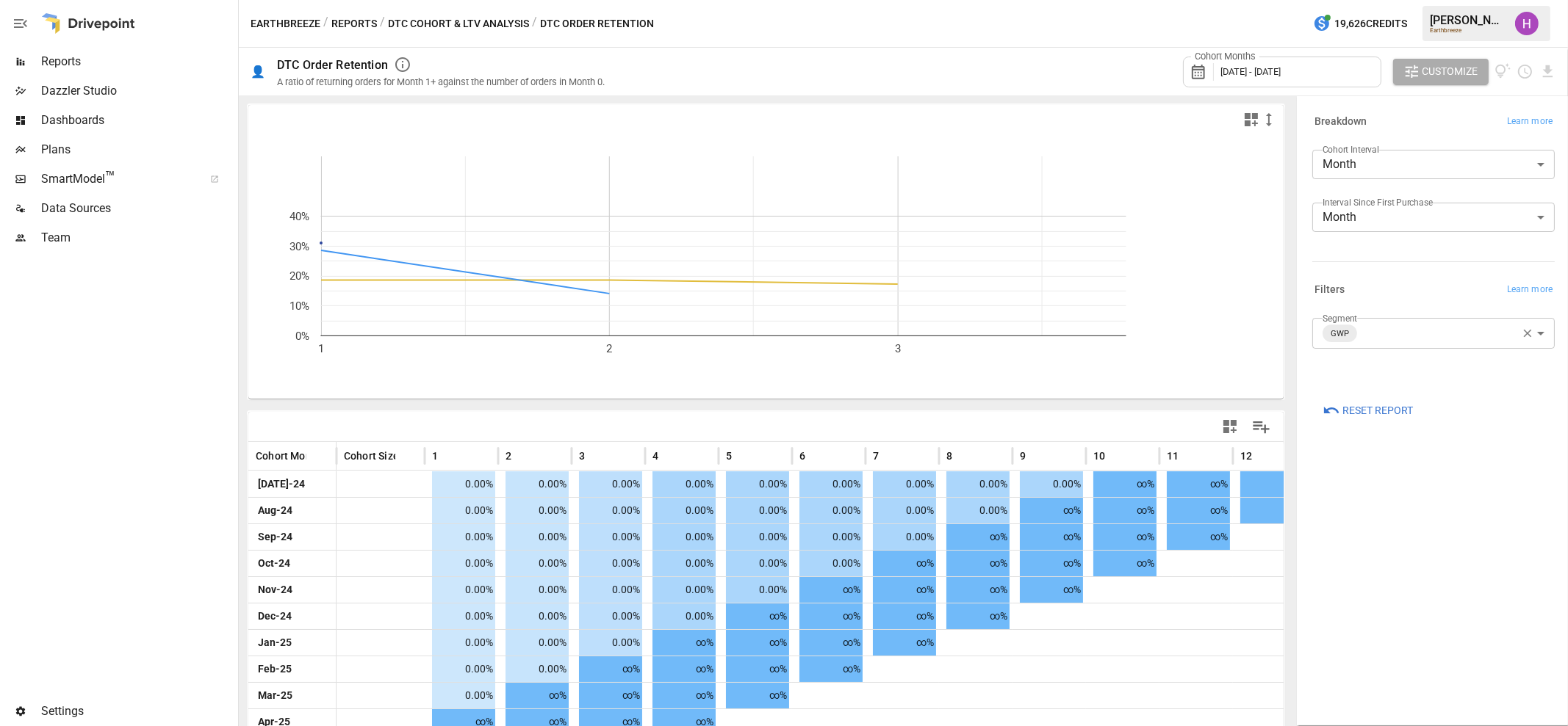
click at [217, 478] on div at bounding box center [117, 475] width 236 height 445
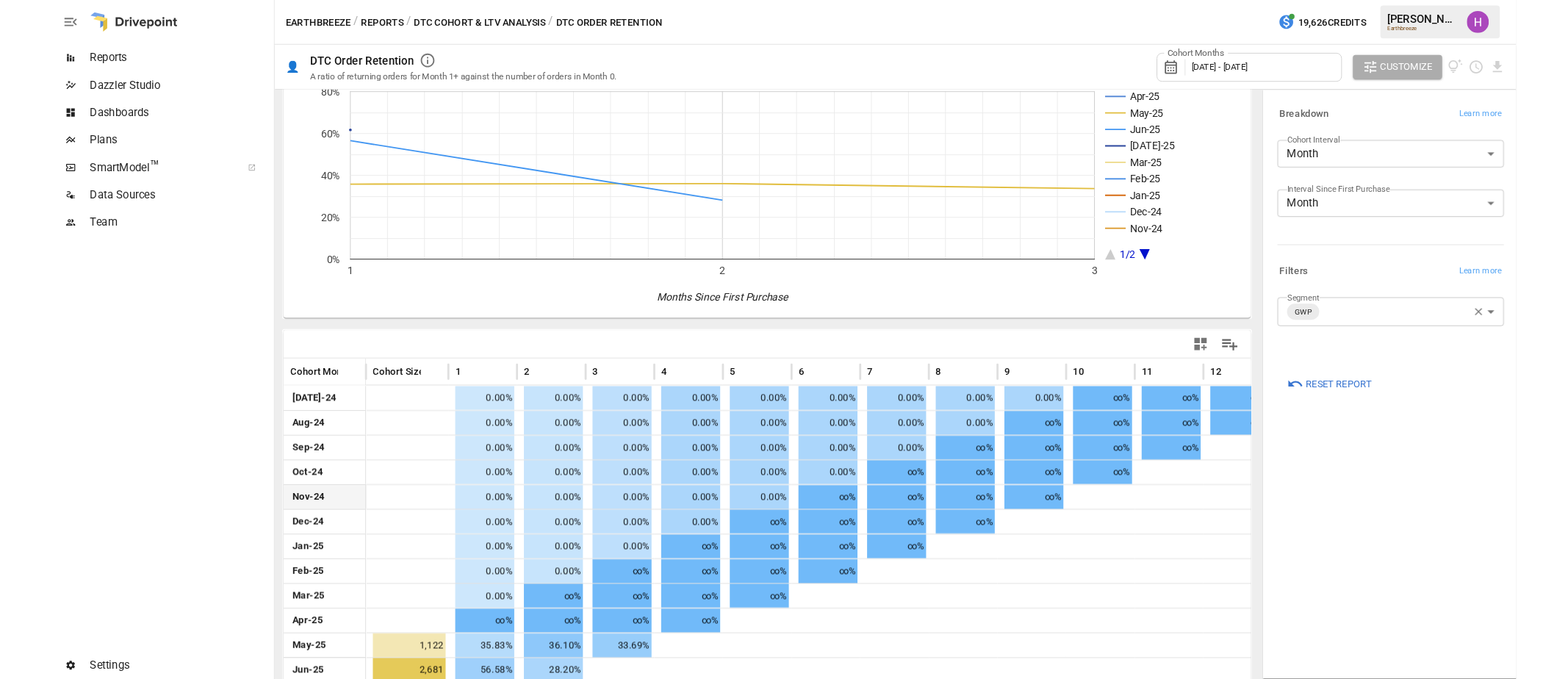
scroll to position [110, 0]
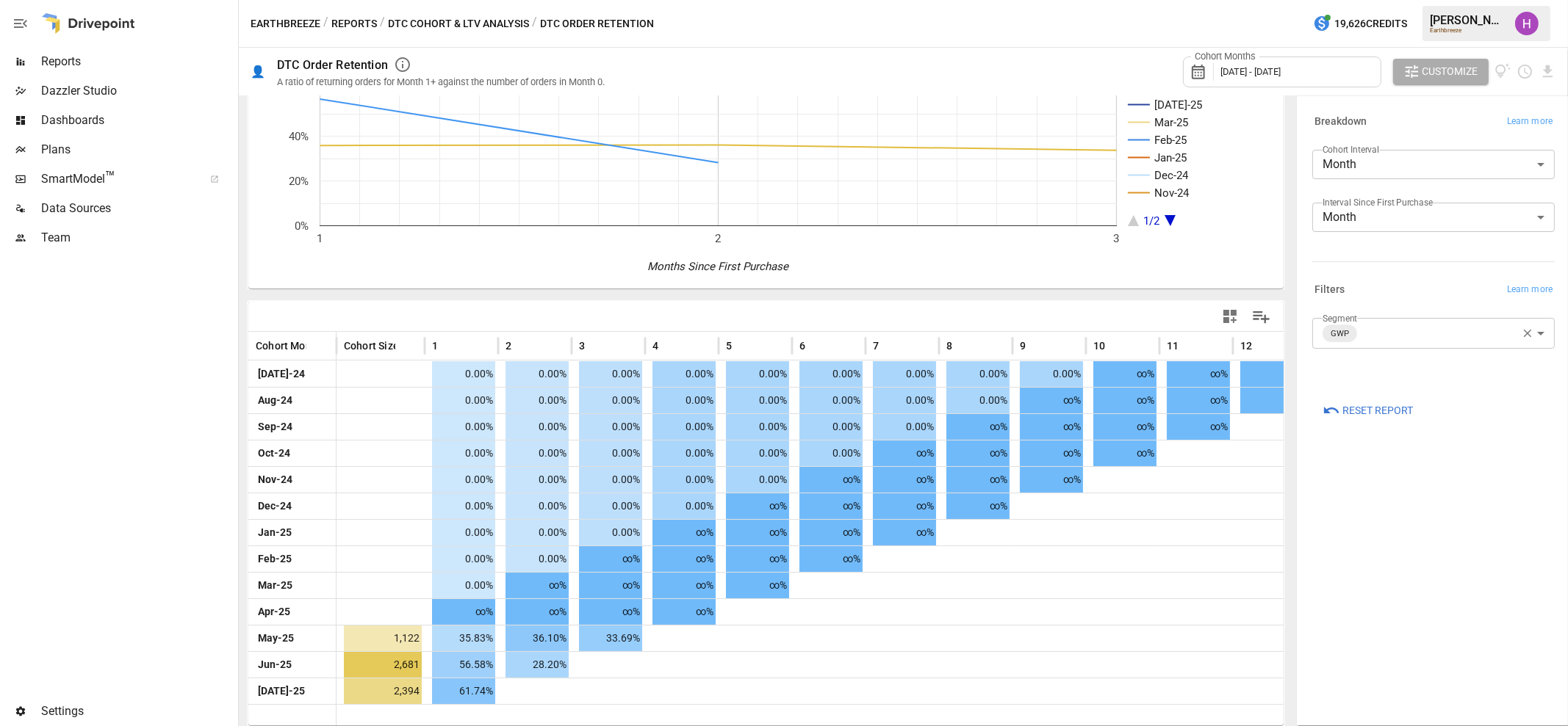
click at [197, 517] on div at bounding box center [117, 475] width 236 height 445
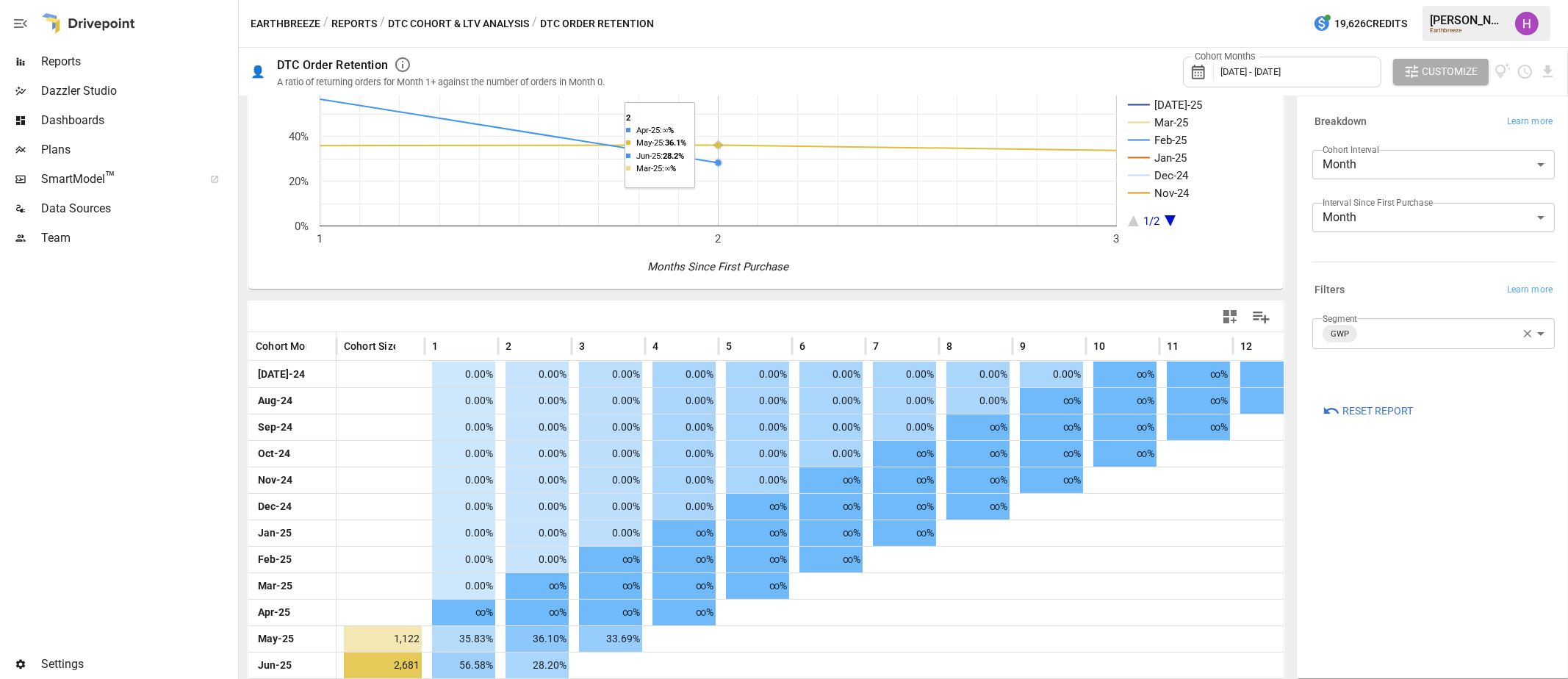
click at [185, 472] on div at bounding box center [117, 451] width 236 height 397
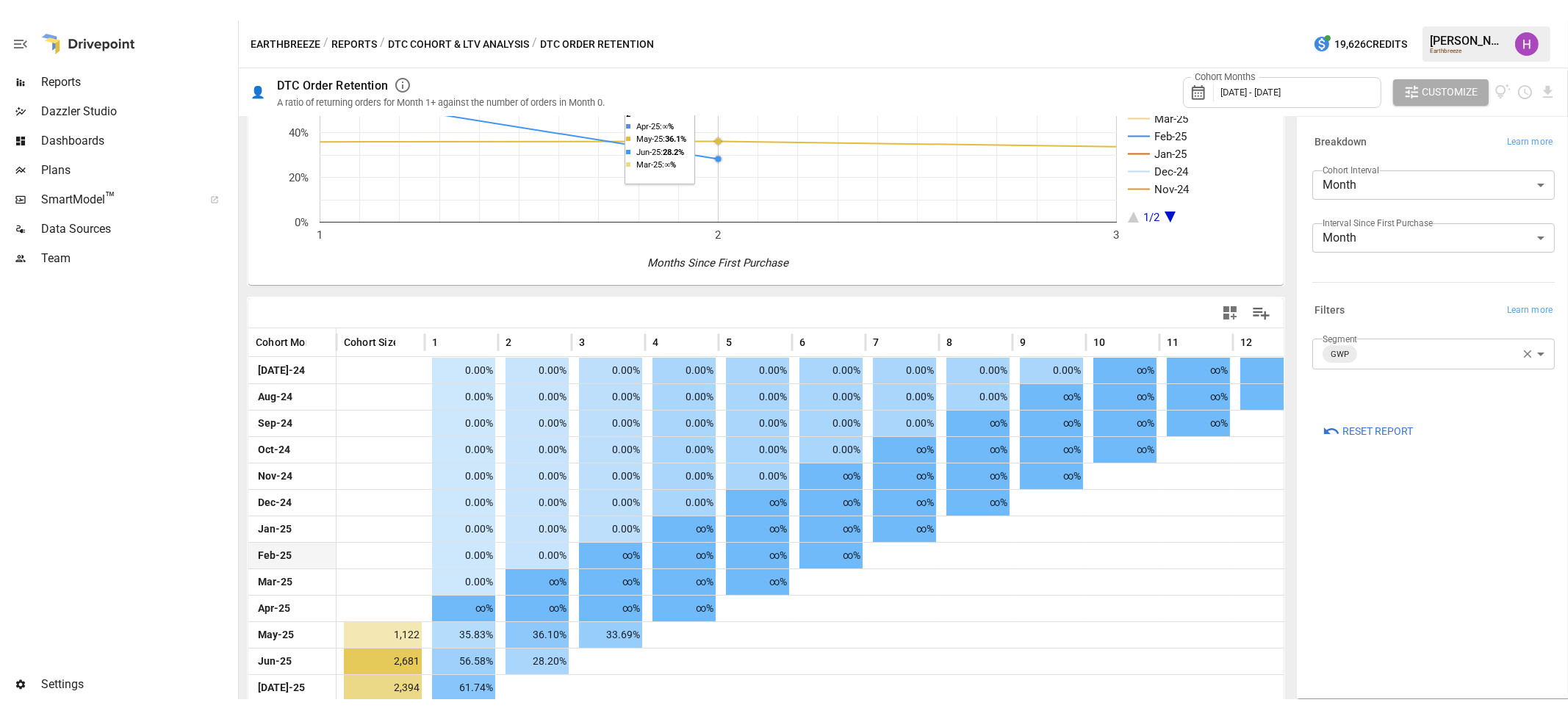
scroll to position [157, 0]
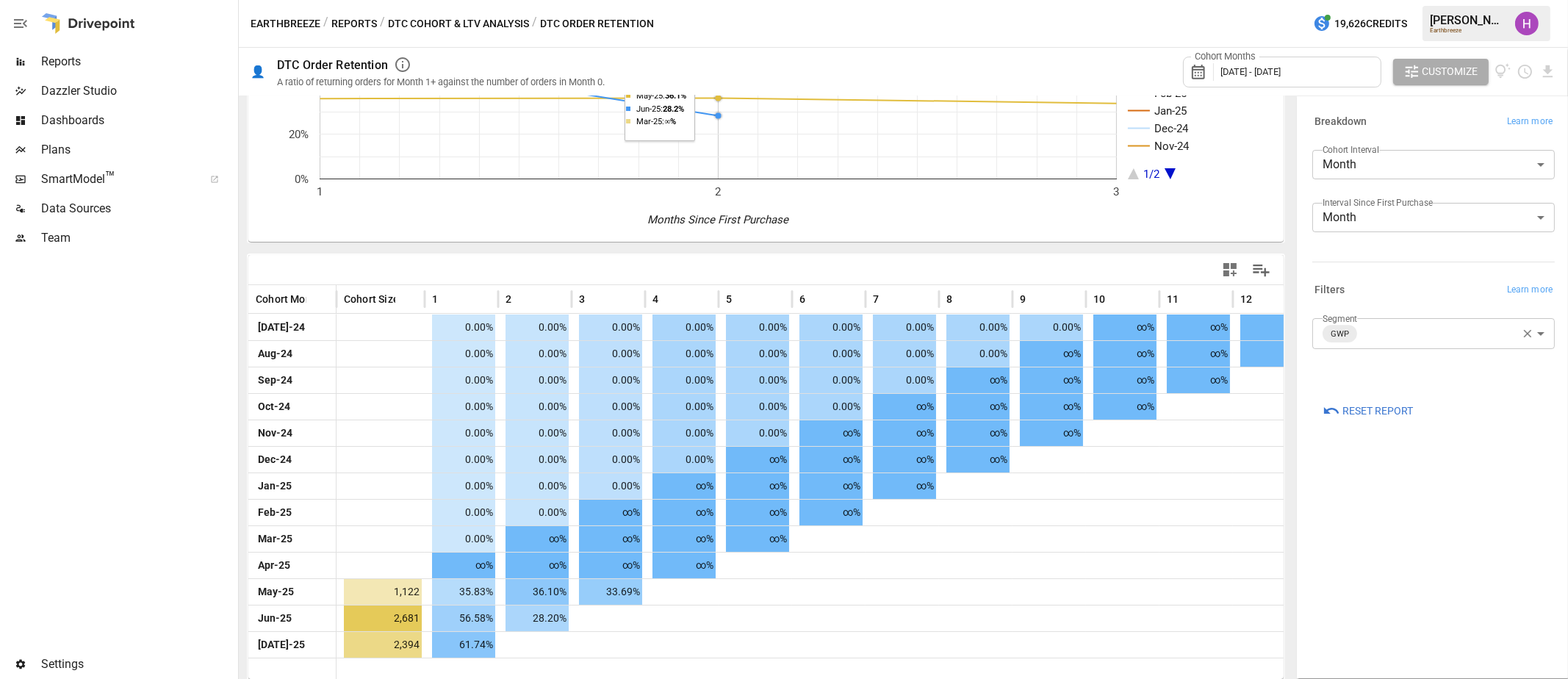
click at [205, 518] on div at bounding box center [117, 451] width 236 height 397
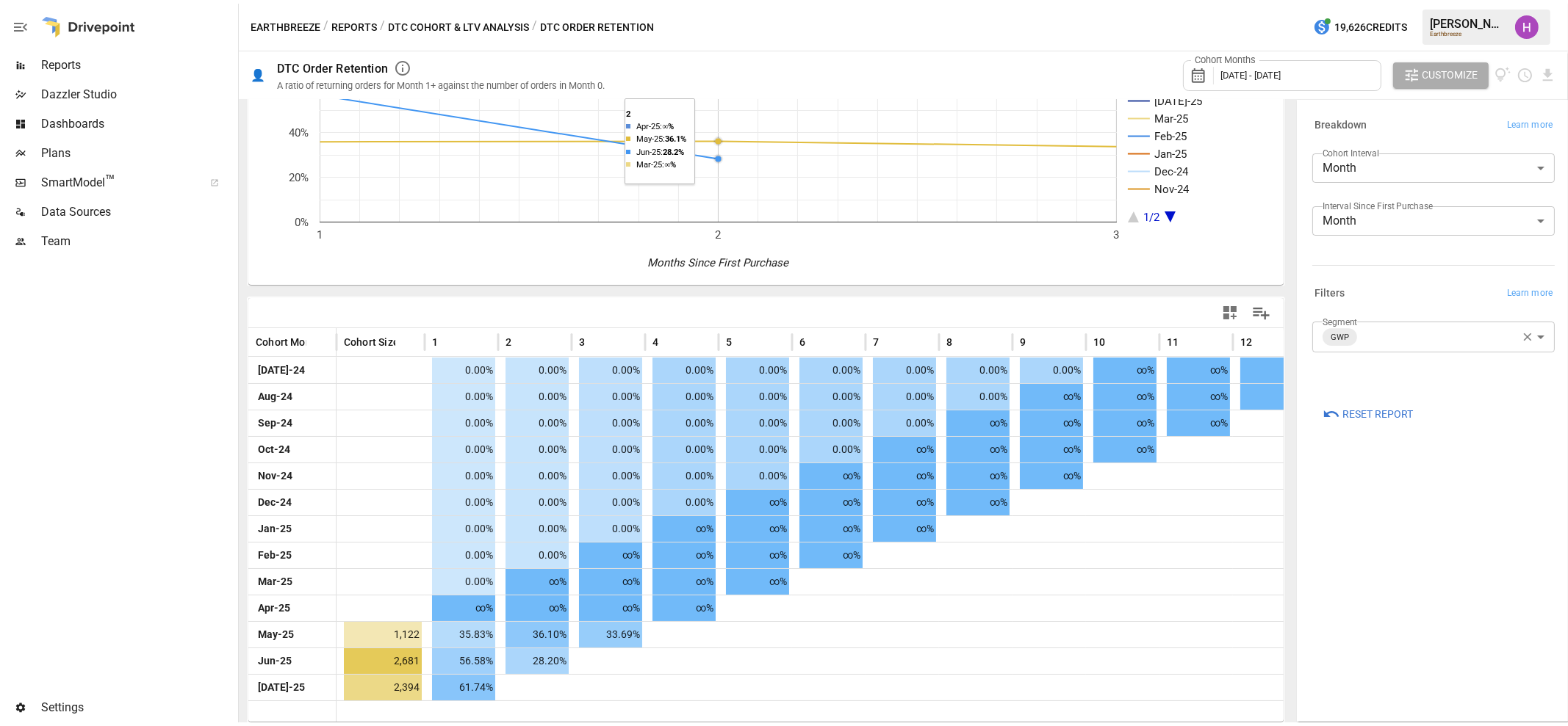
scroll to position [110, 0]
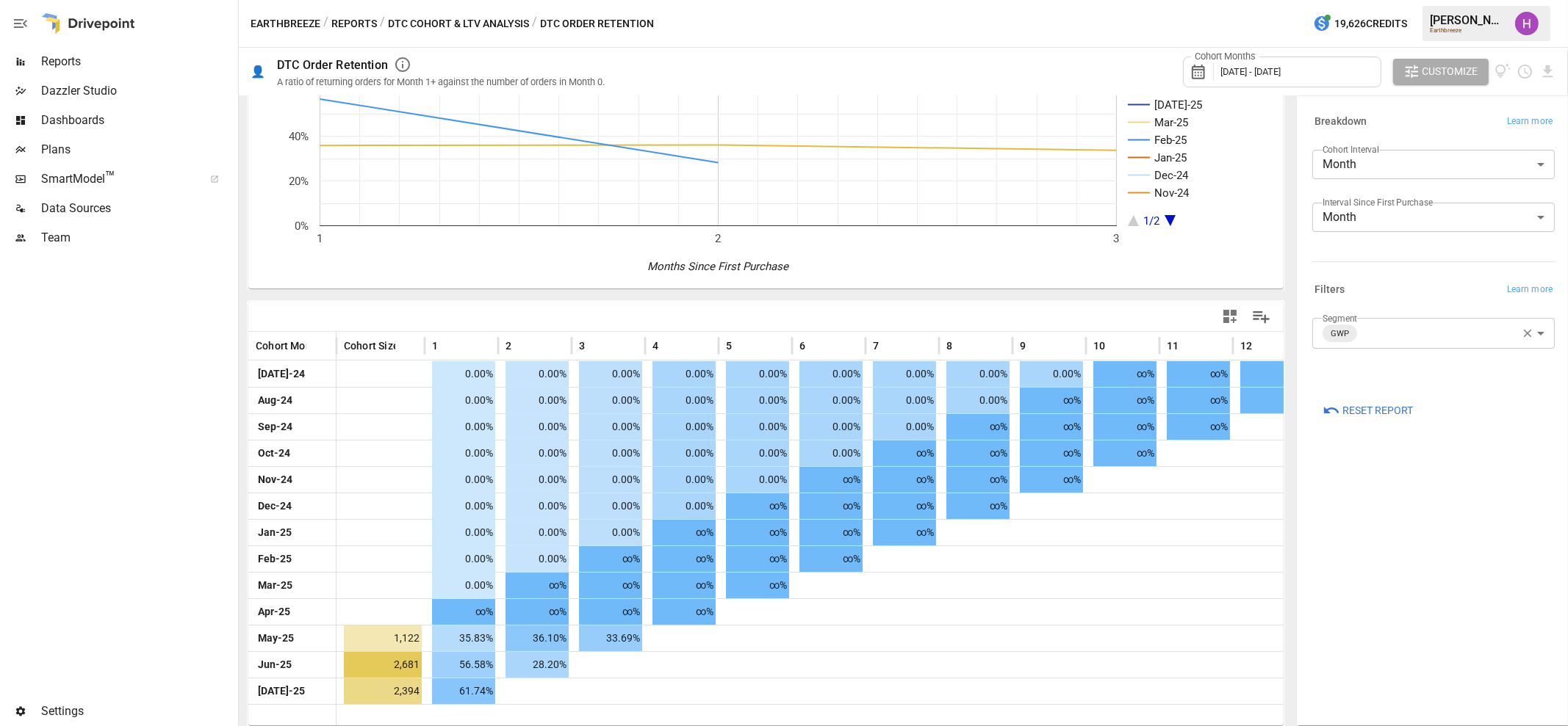
click at [70, 50] on div "Reports" at bounding box center [117, 61] width 236 height 29
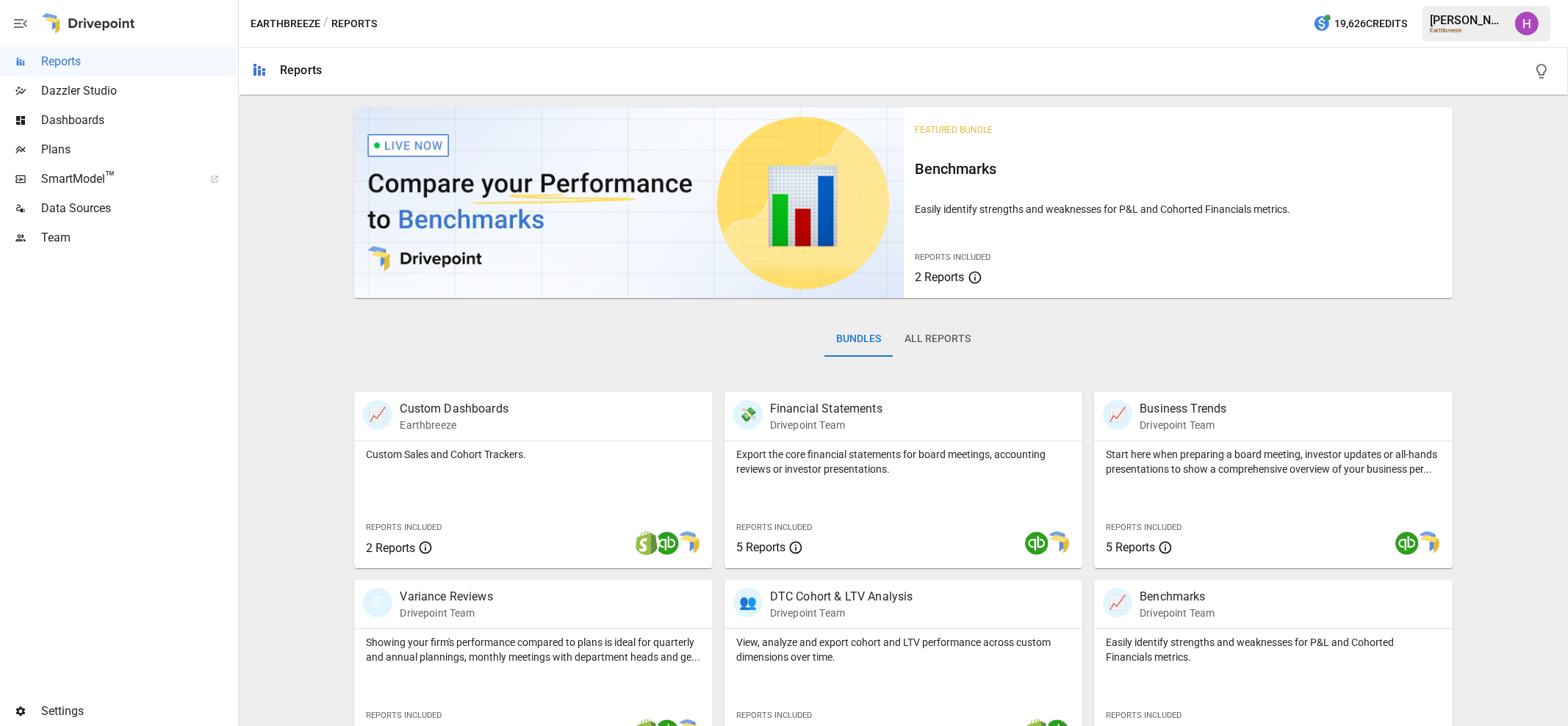
click at [539, 19] on div "Earthbreeze / Reports 19,626 Credits [PERSON_NAME] Earthbreeze" at bounding box center [903, 23] width 1329 height 47
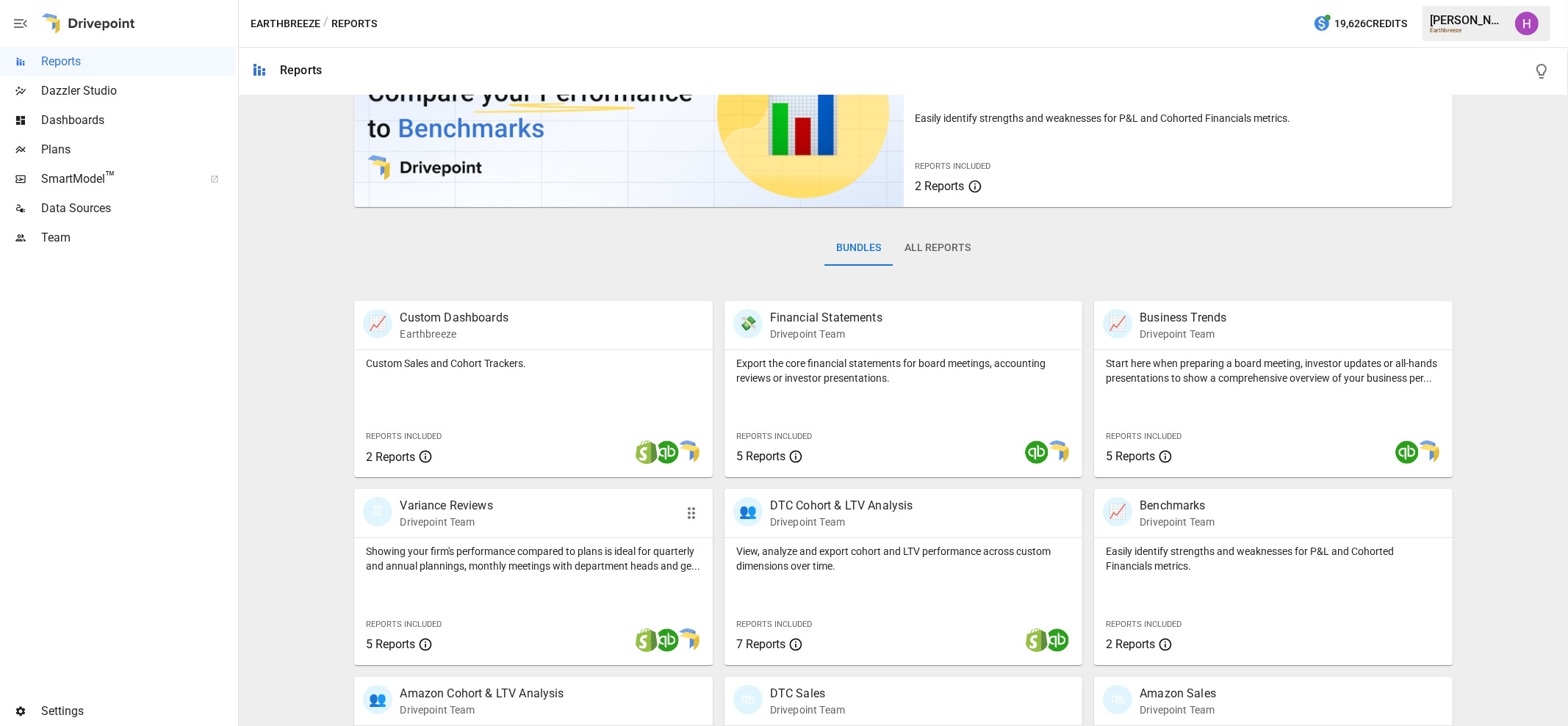
scroll to position [224, 0]
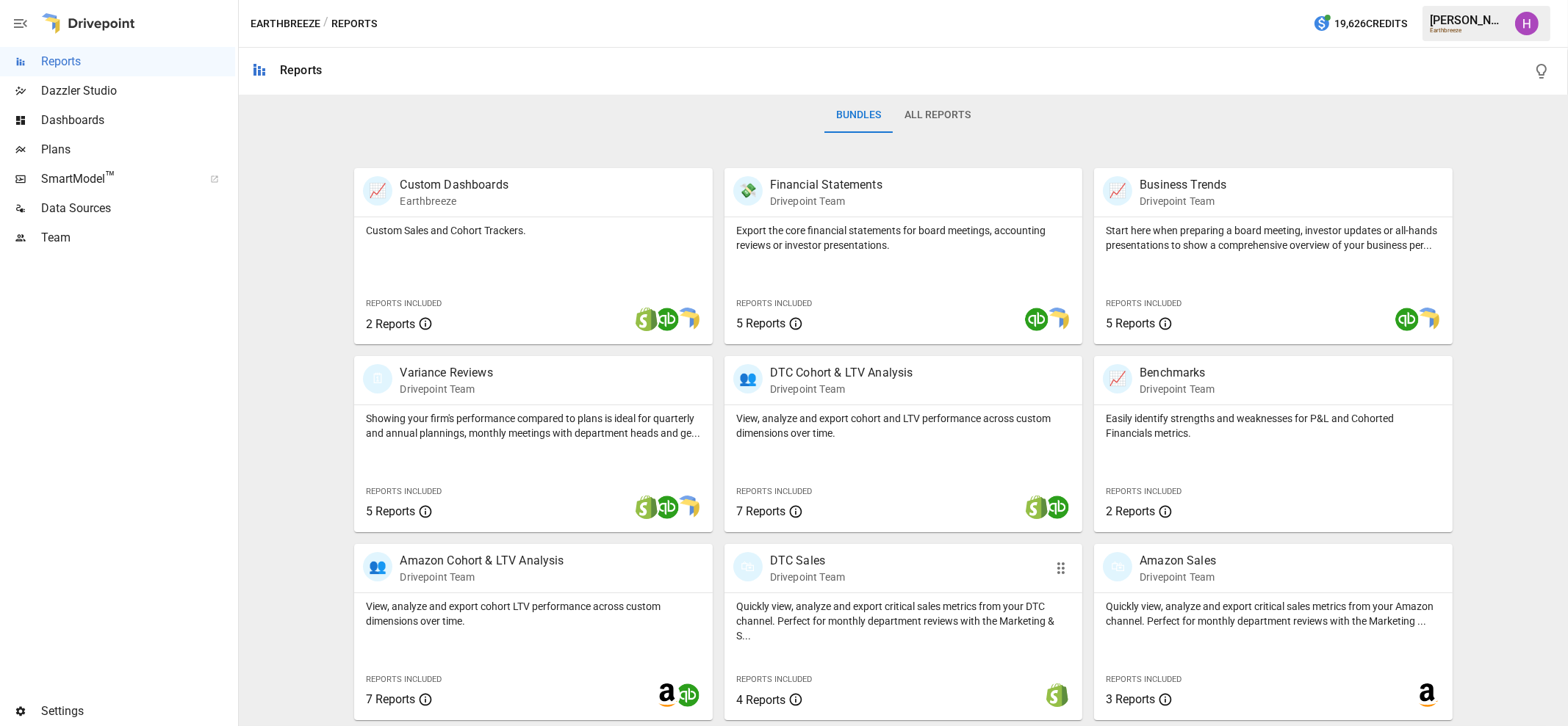
click at [825, 591] on div "🛍 DTC Sales Drivepoint Team" at bounding box center [903, 568] width 358 height 48
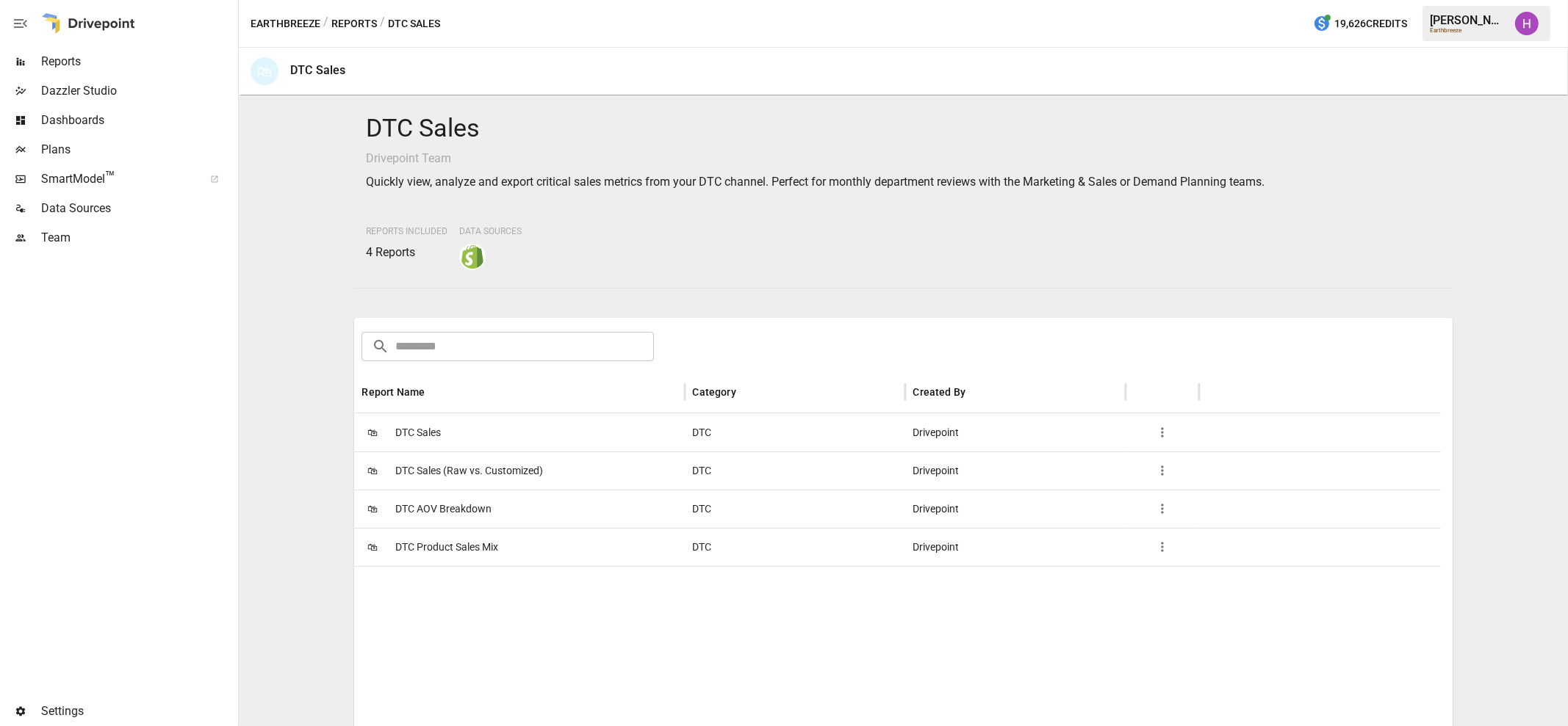
click at [458, 499] on span "DTC AOV Breakdown" at bounding box center [443, 509] width 96 height 37
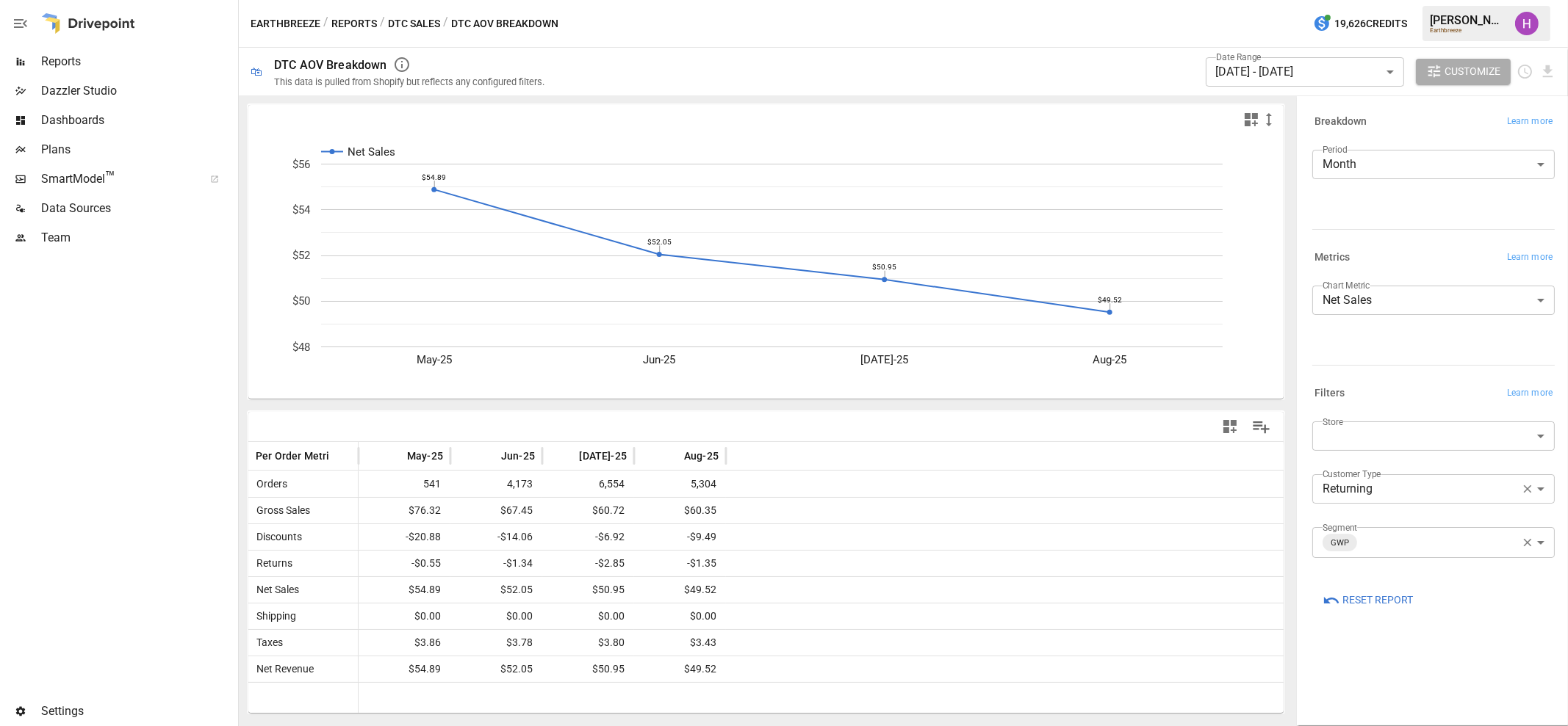
click at [1456, 0] on body "Reports Dazzler Studio Dashboards Plans SmartModel ™ Data Sources Team Settings…" at bounding box center [784, 0] width 1568 height 0
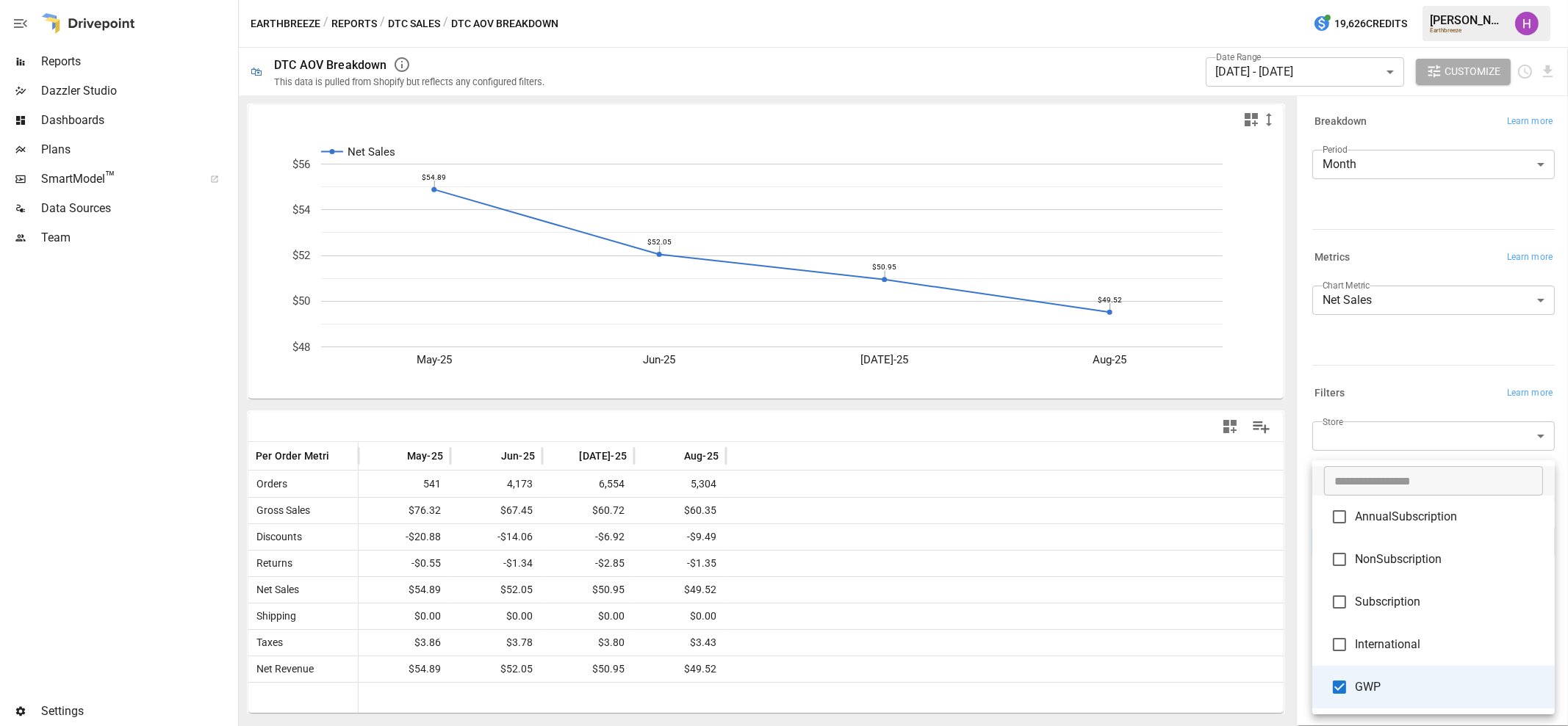
click at [144, 452] on div at bounding box center [784, 363] width 1568 height 726
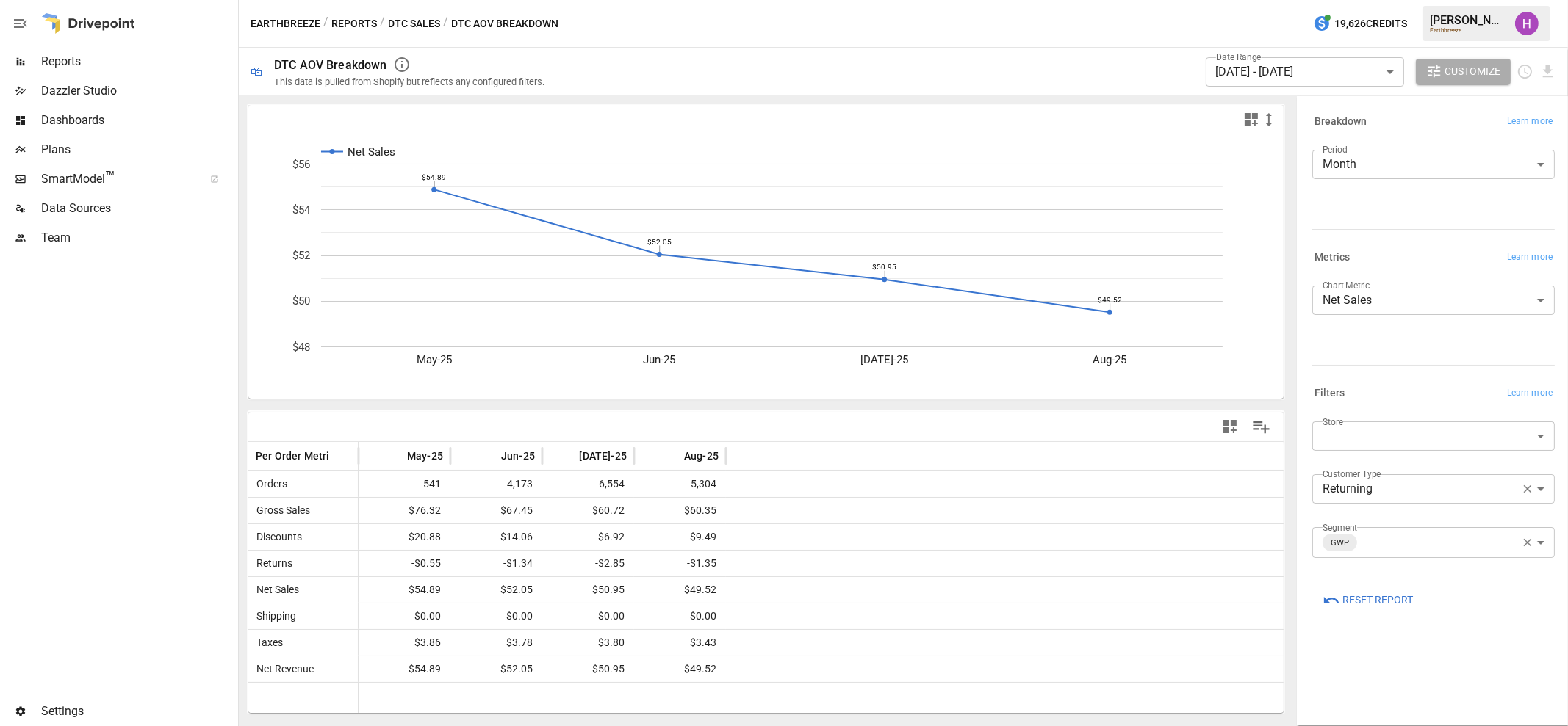
click at [176, 348] on div at bounding box center [117, 475] width 236 height 445
click at [416, 28] on button "DTC Sales" at bounding box center [414, 24] width 52 height 18
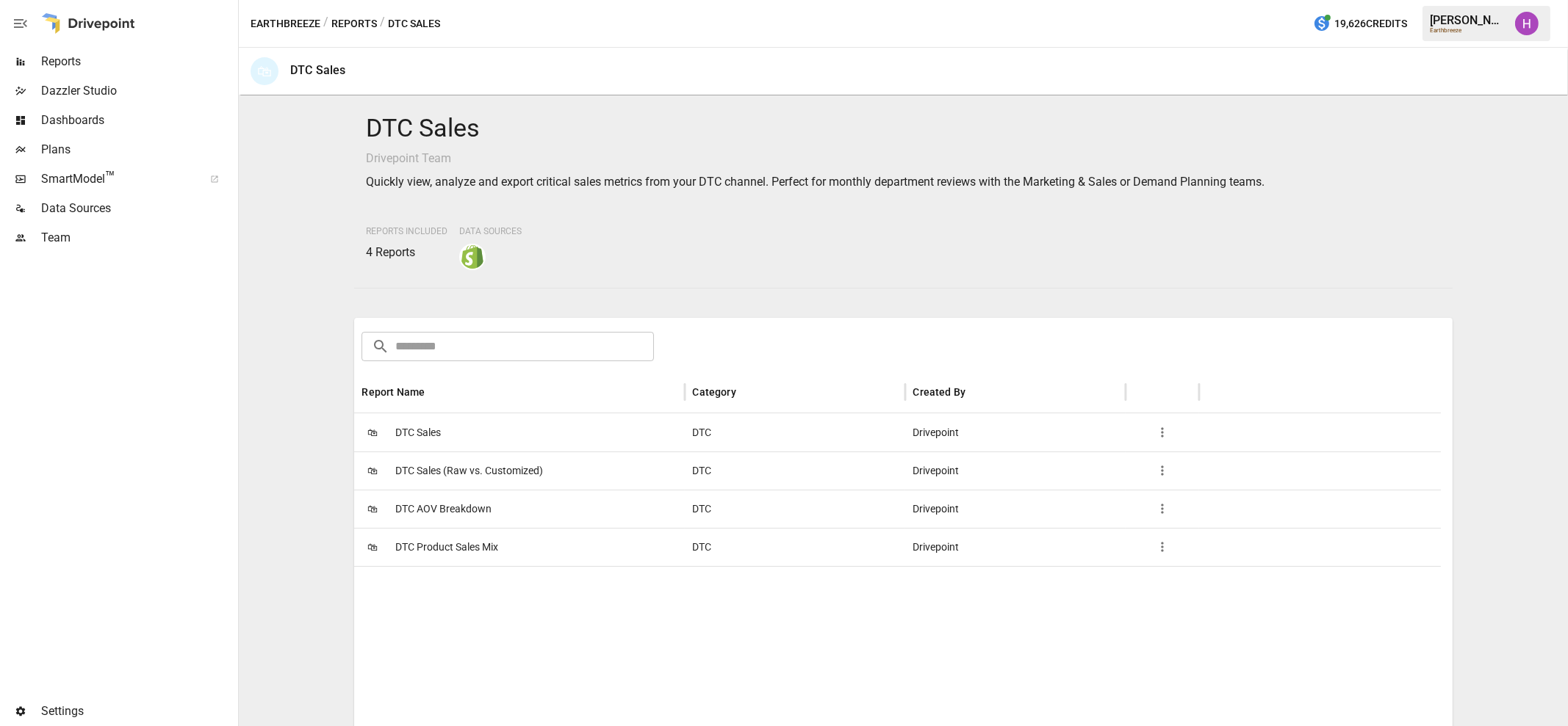
click at [354, 22] on button "Reports" at bounding box center [354, 24] width 45 height 18
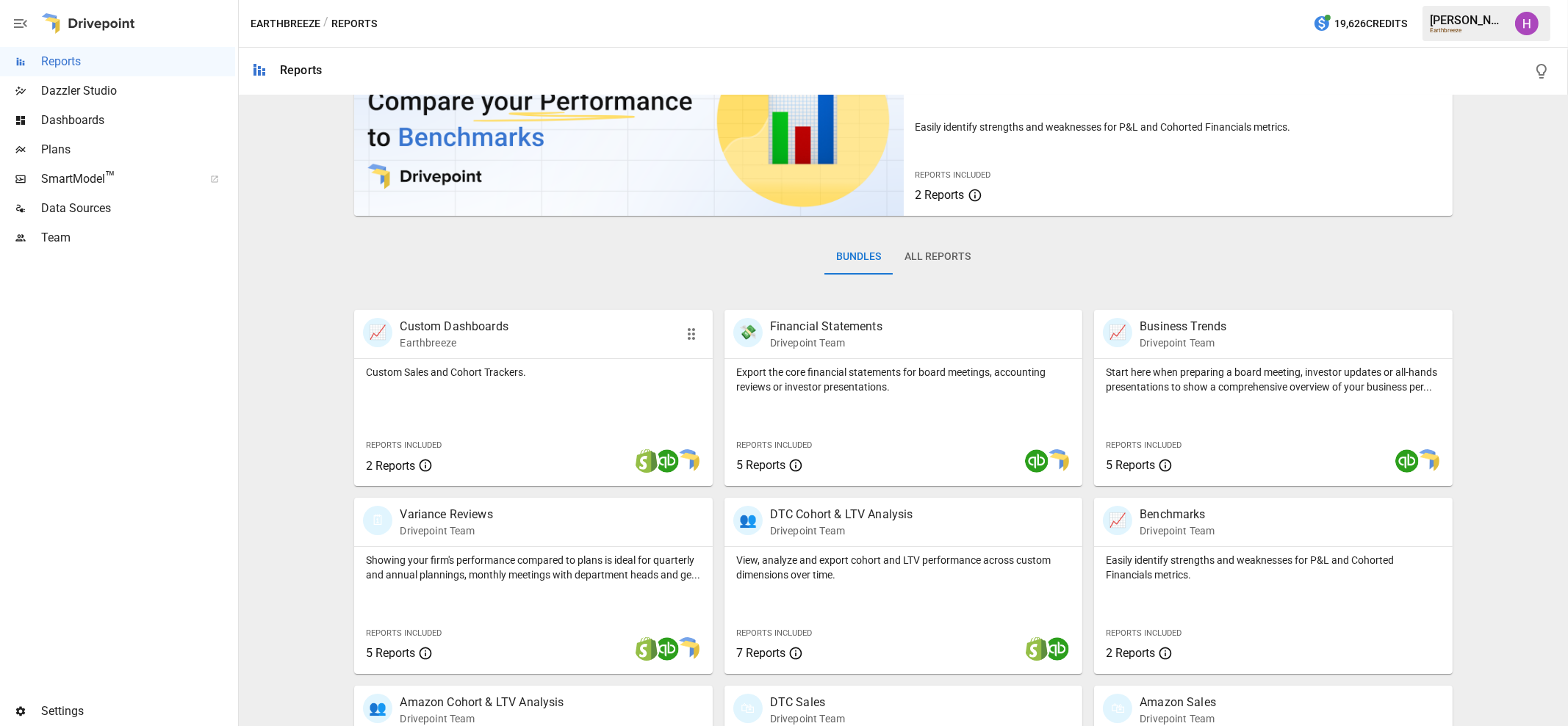
scroll to position [224, 0]
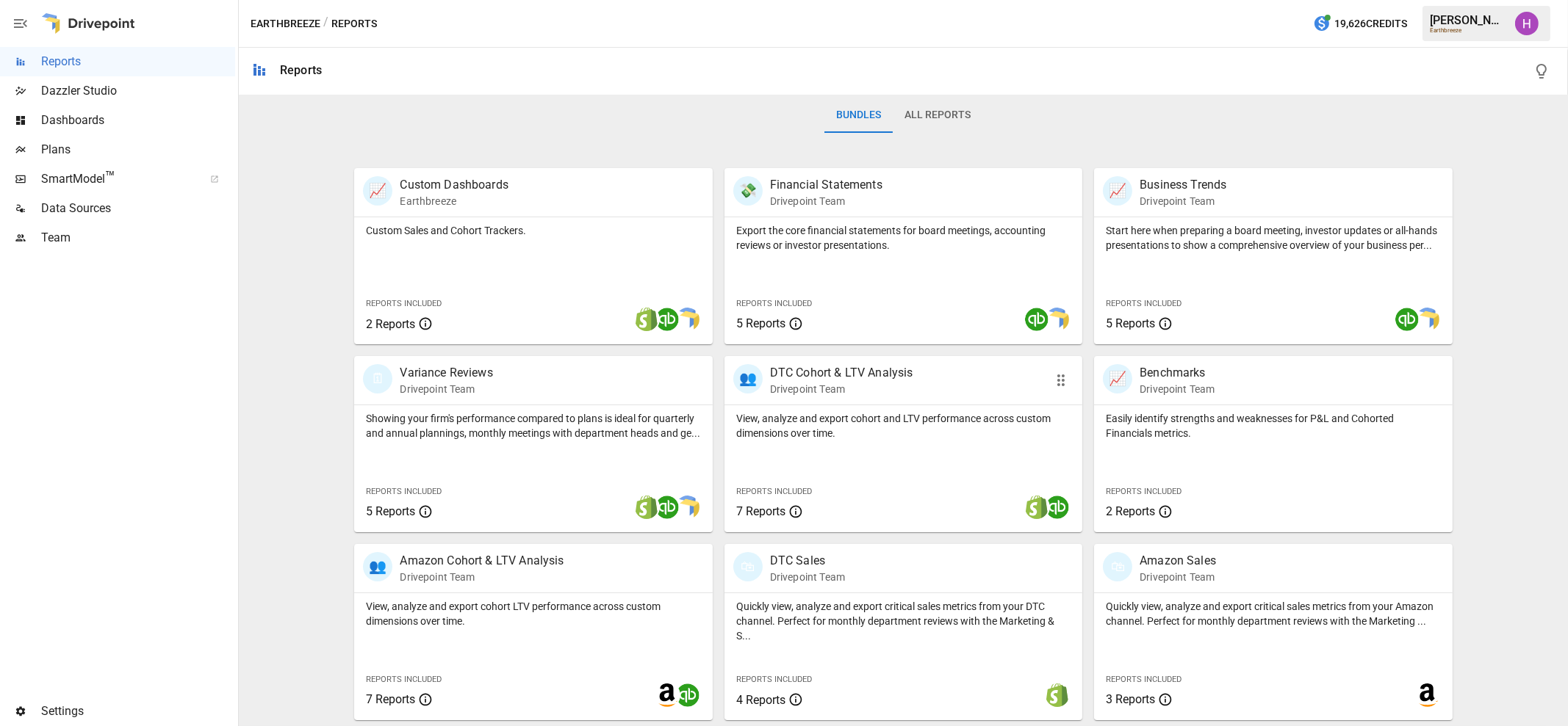
click at [804, 369] on p "DTC Cohort & LTV Analysis" at bounding box center [842, 373] width 144 height 17
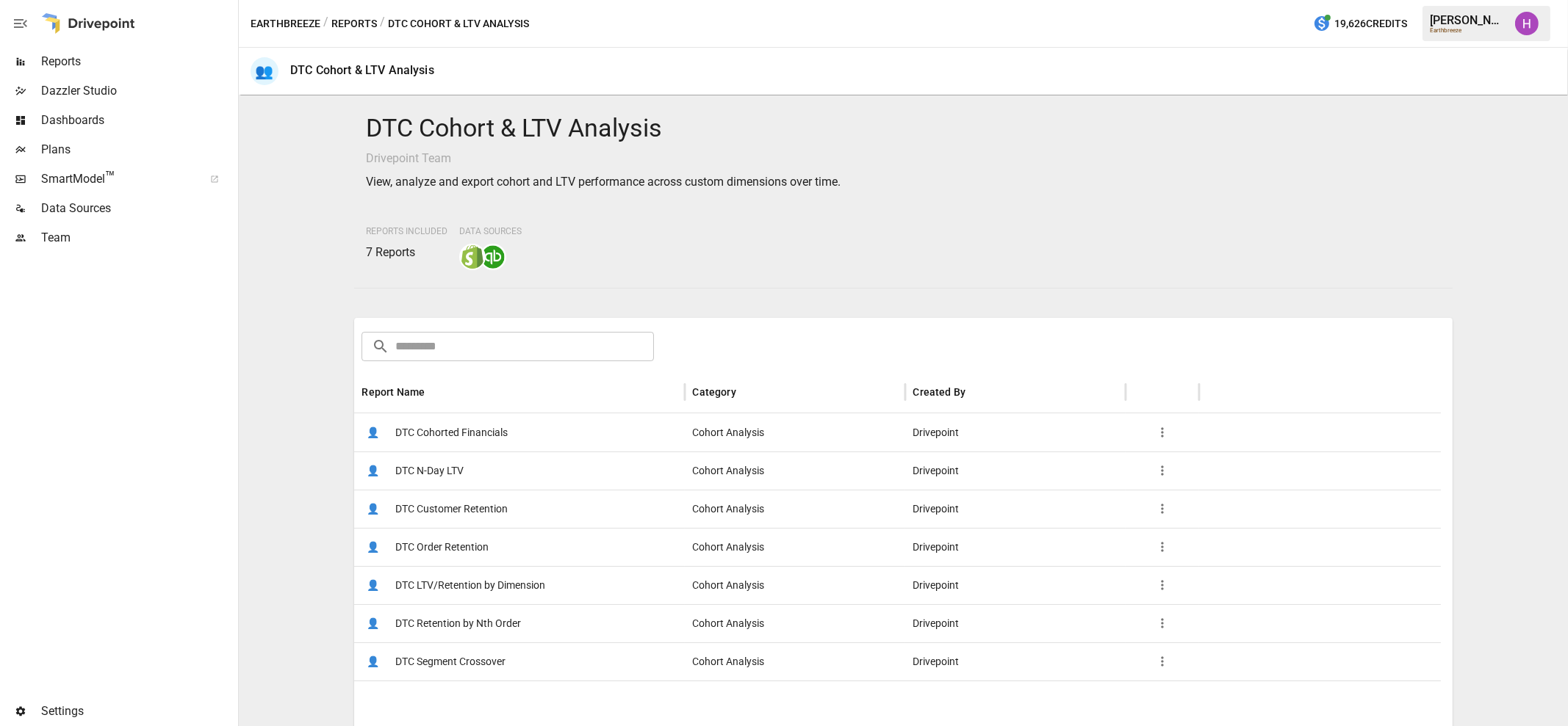
click at [361, 25] on button "Reports" at bounding box center [354, 24] width 45 height 18
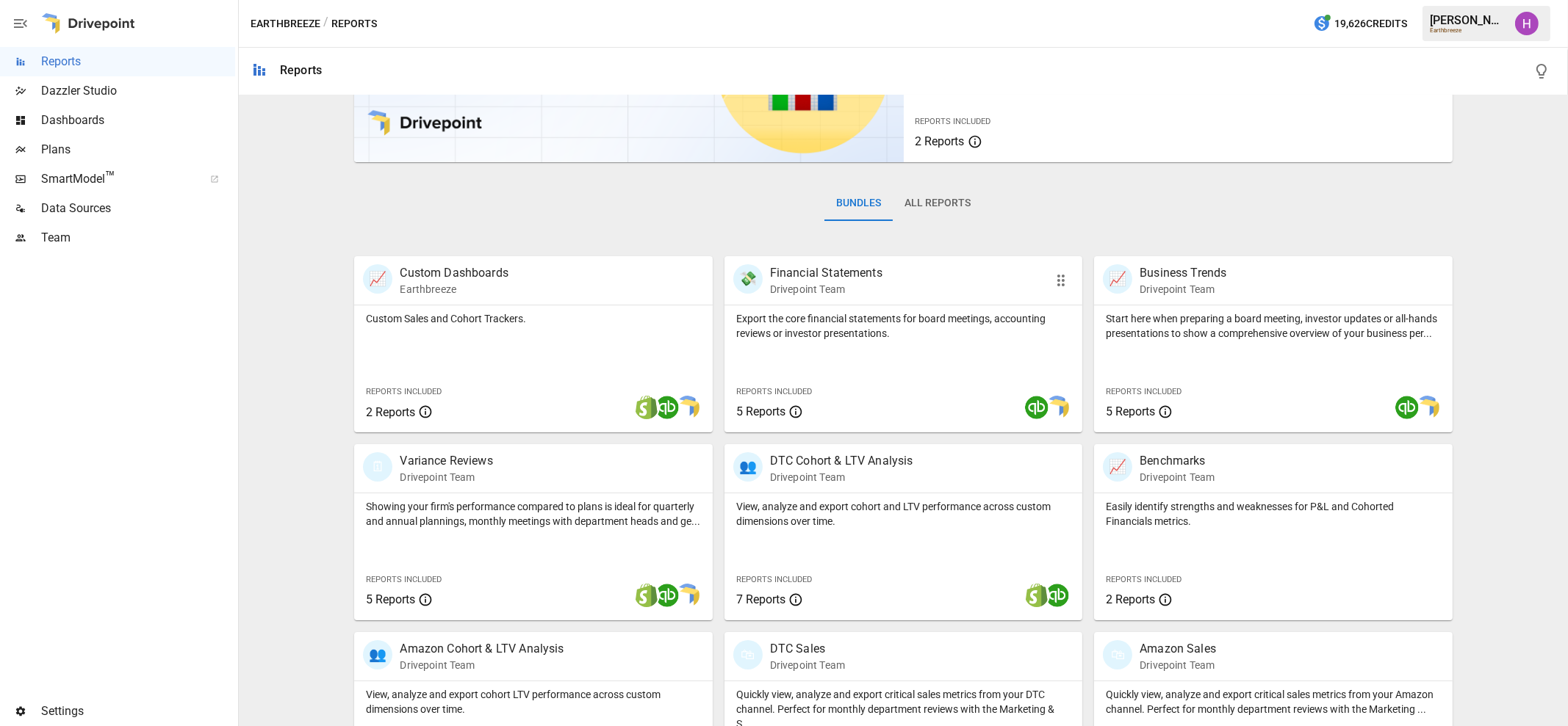
scroll to position [224, 0]
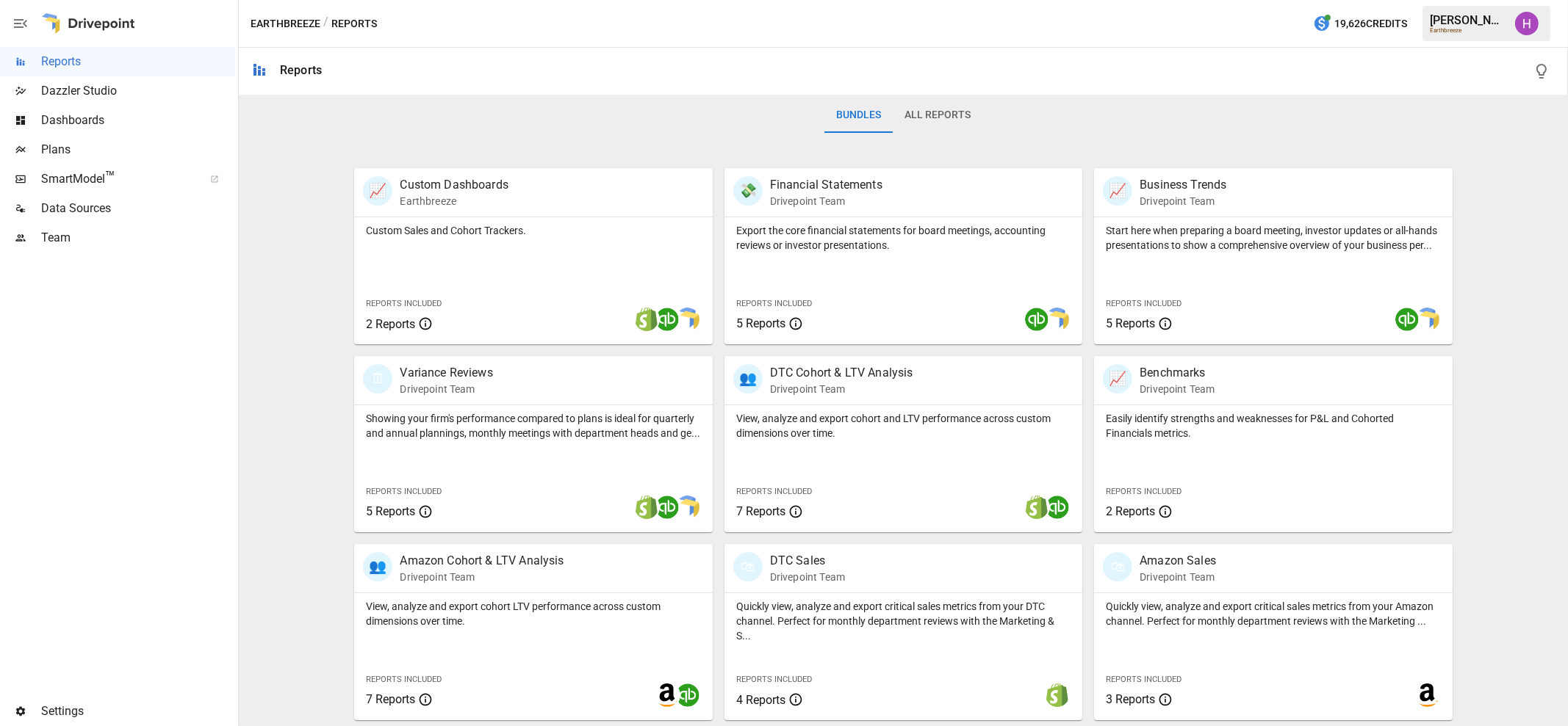
click at [71, 443] on div at bounding box center [117, 475] width 236 height 445
click at [585, 558] on div "👥 Amazon Cohort & LTV Analysis Drivepoint Team" at bounding box center [505, 568] width 284 height 32
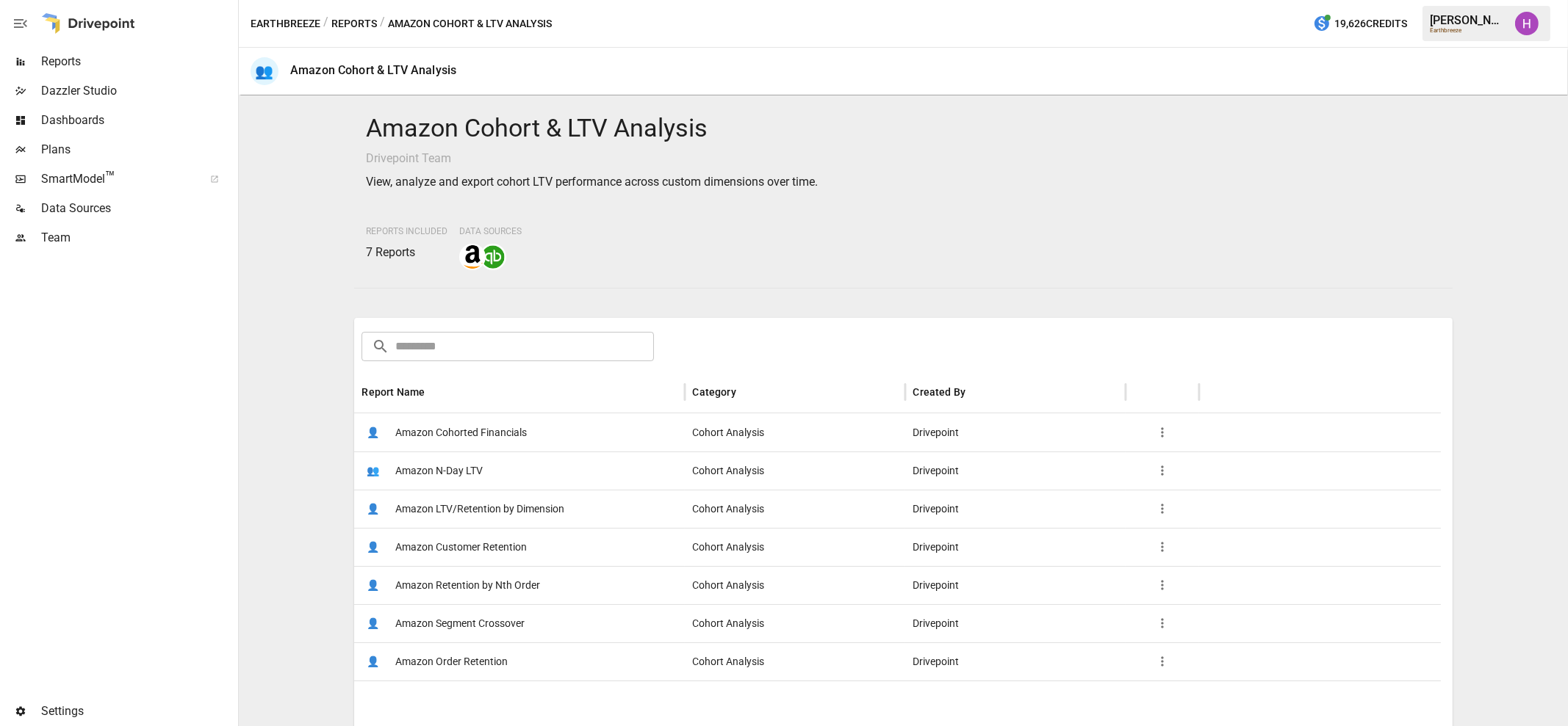
click at [205, 280] on div at bounding box center [117, 475] width 236 height 445
click at [60, 21] on div at bounding box center [88, 23] width 94 height 47
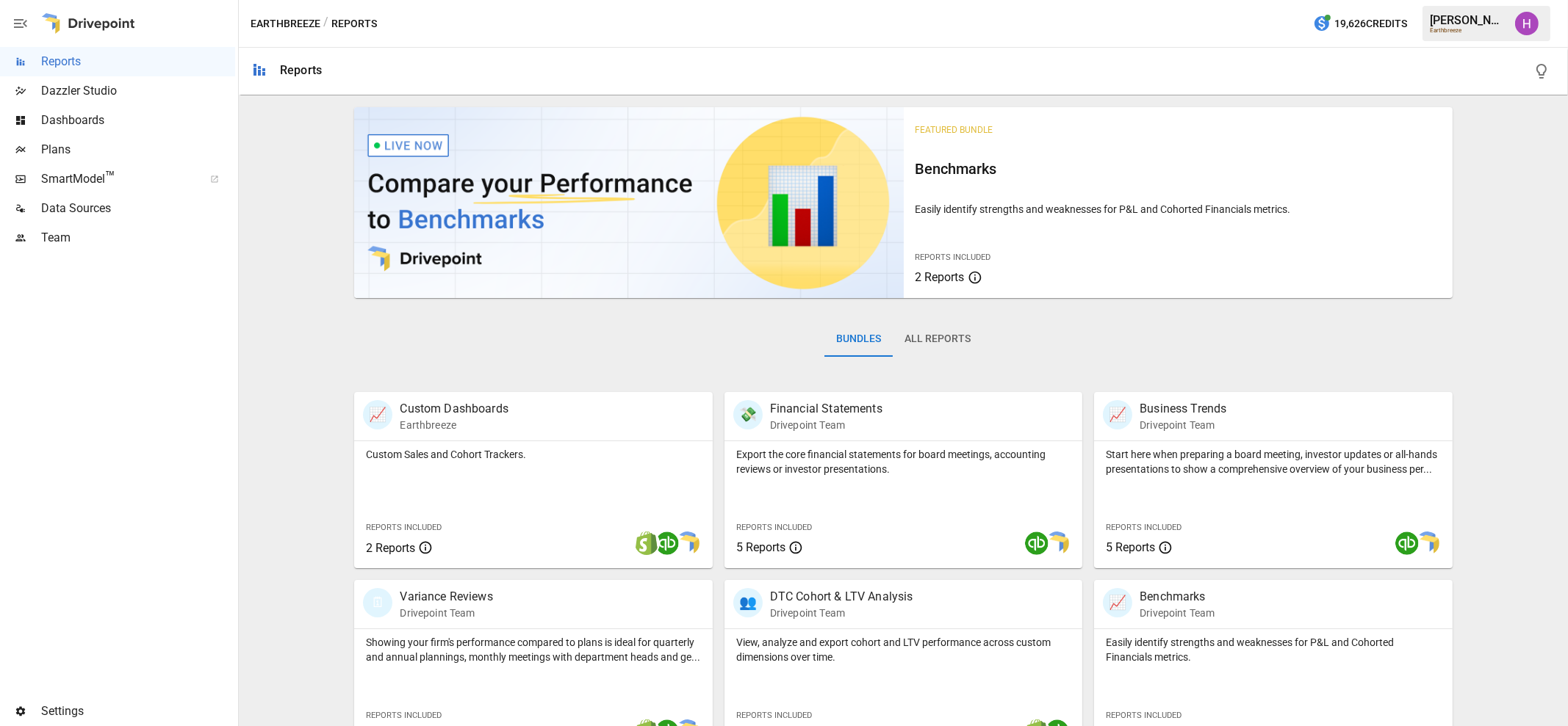
drag, startPoint x: 60, startPoint y: 21, endPoint x: 164, endPoint y: 571, distance: 559.7
click at [164, 571] on div at bounding box center [117, 475] width 236 height 445
